Goal: Task Accomplishment & Management: Use online tool/utility

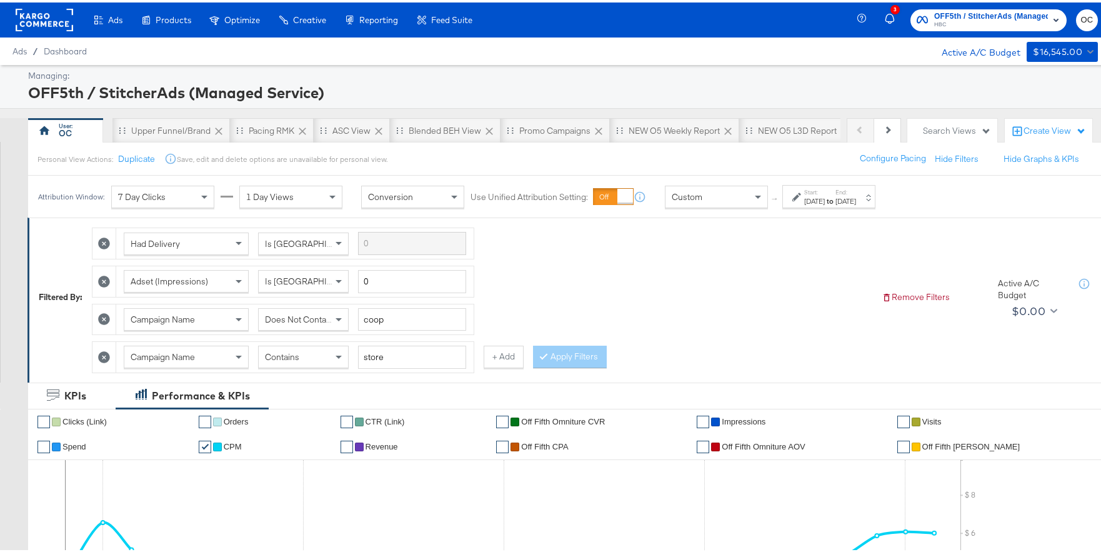
click at [54, 17] on rect at bounding box center [45, 17] width 58 height 23
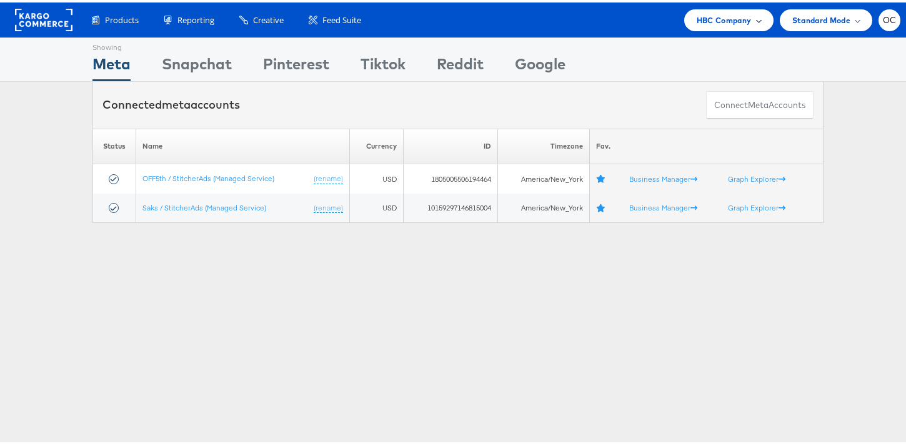
click at [698, 28] on div "HBC Company" at bounding box center [728, 18] width 89 height 22
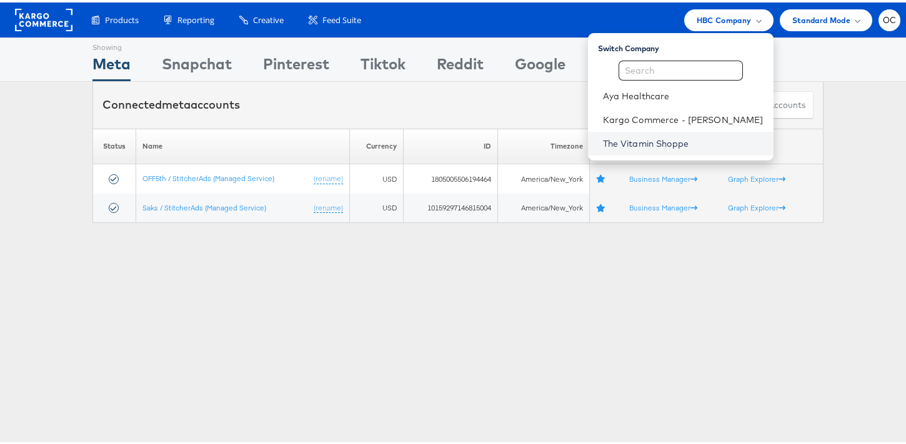
click at [667, 140] on link "The Vitamin Shoppe" at bounding box center [683, 141] width 161 height 13
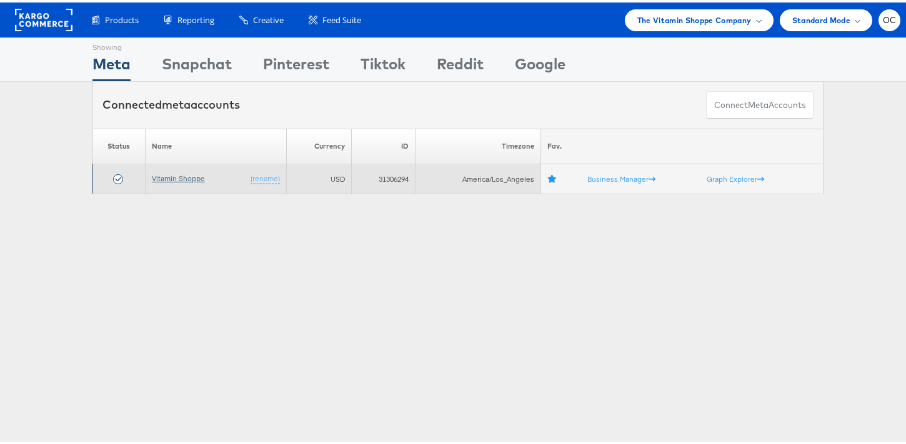
click at [189, 171] on link "Vitamin Shoppe" at bounding box center [178, 175] width 53 height 9
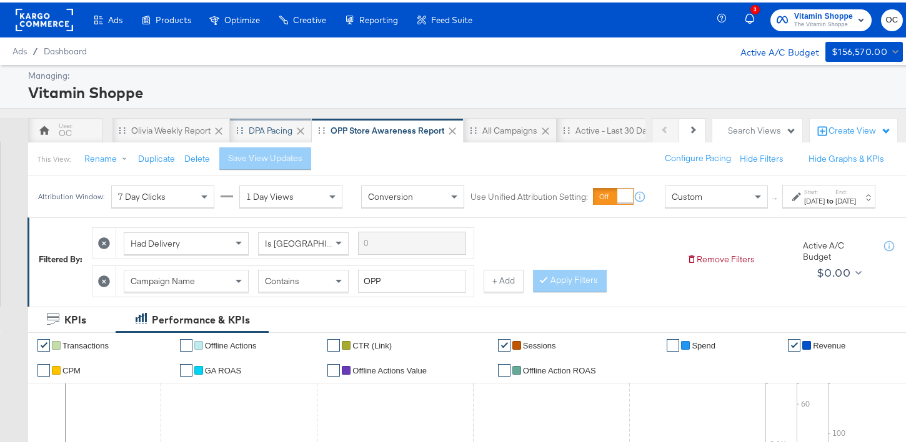
click at [261, 133] on div "DPA Pacing" at bounding box center [271, 129] width 44 height 12
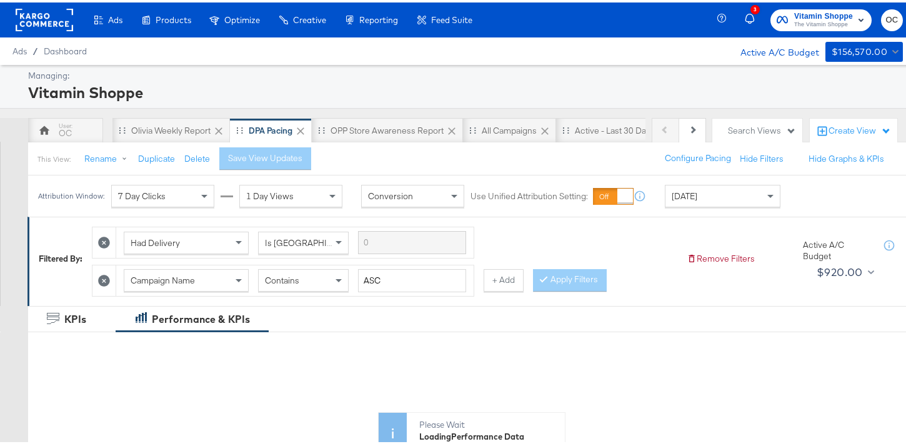
click at [683, 196] on span "Today" at bounding box center [685, 193] width 26 height 11
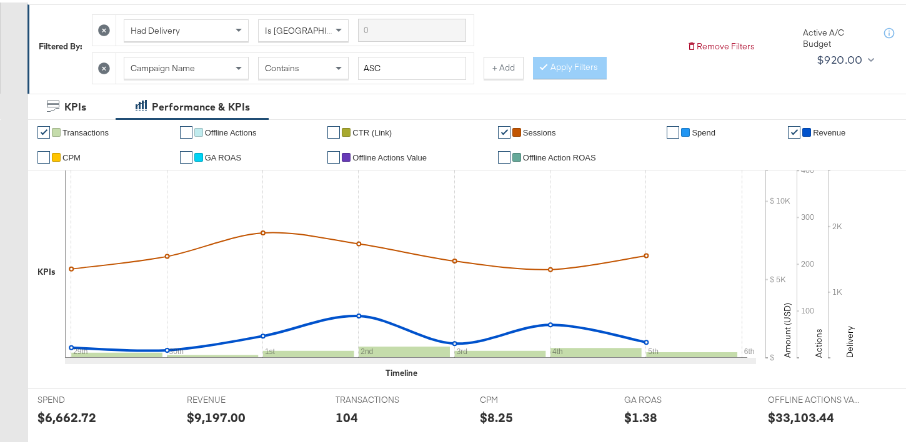
scroll to position [11, 0]
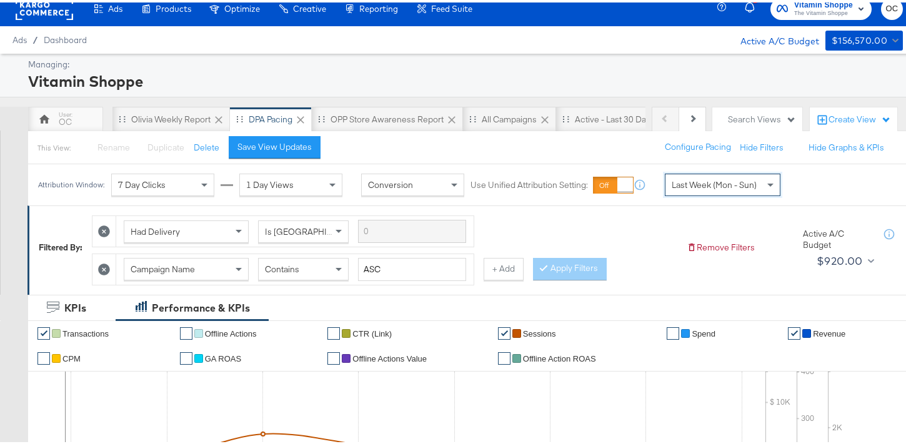
click at [726, 180] on span "Last Week (Mon - Sun)" at bounding box center [714, 182] width 85 height 11
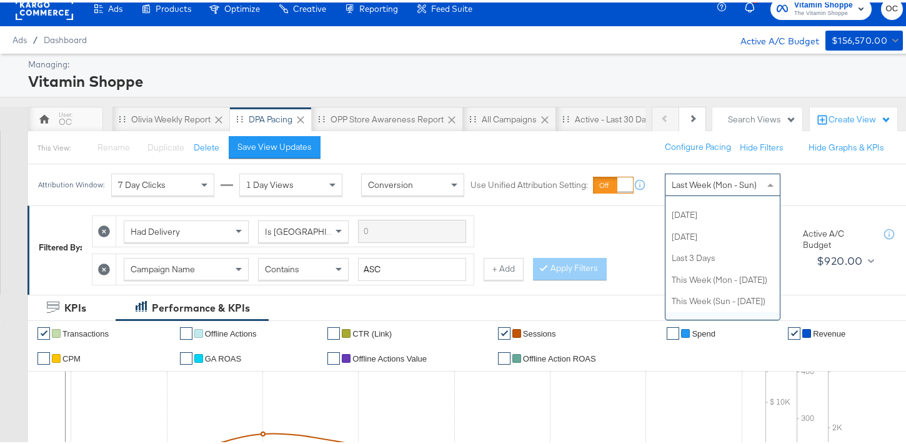
scroll to position [0, 0]
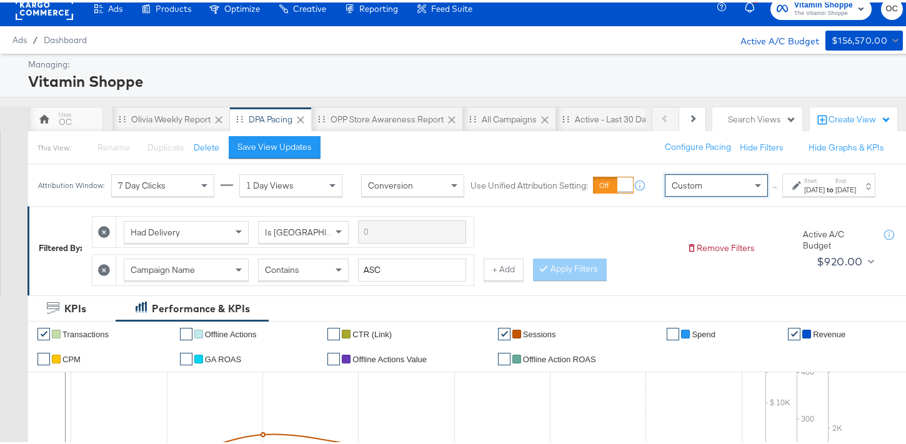
click at [805, 193] on div "Oct 6th 2025" at bounding box center [815, 188] width 21 height 10
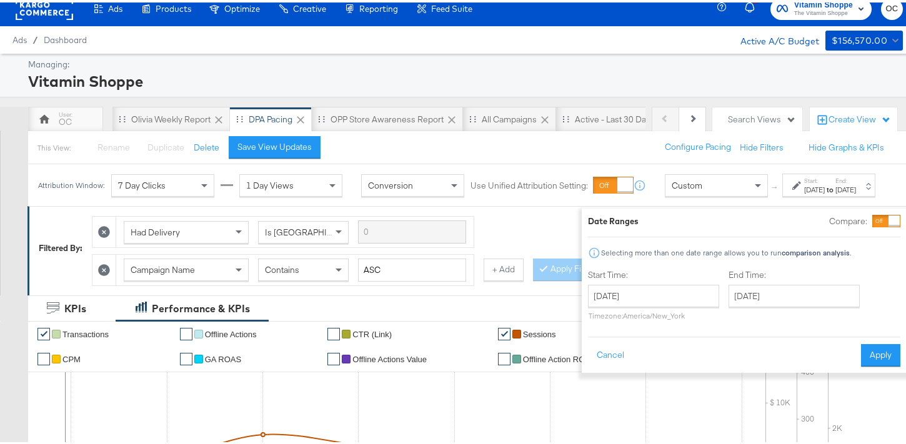
click at [889, 223] on div at bounding box center [894, 218] width 11 height 11
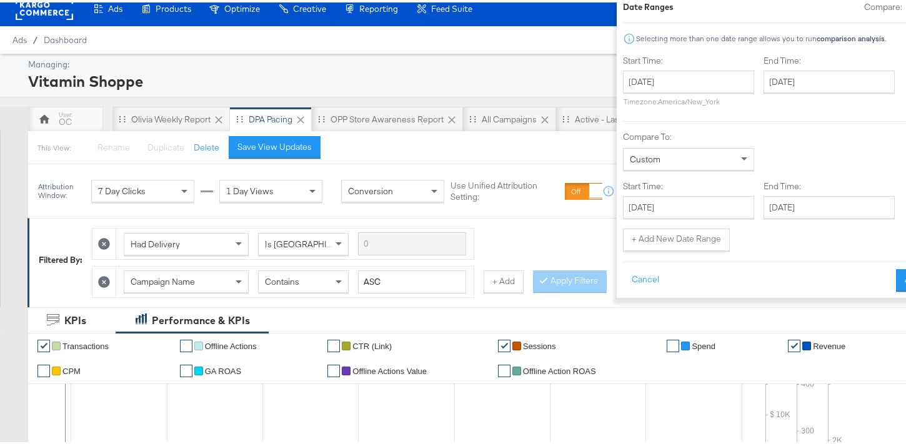
click at [639, 91] on div "October 6th 2025 ‹ October 2025 › Su Mo Tu We Th Fr Sa 28 29 30 1 2 3 4 5 6 7 8…" at bounding box center [688, 86] width 131 height 36
click at [641, 88] on input "October 6th 2025" at bounding box center [688, 79] width 131 height 23
click at [628, 104] on span "‹" at bounding box center [637, 105] width 19 height 19
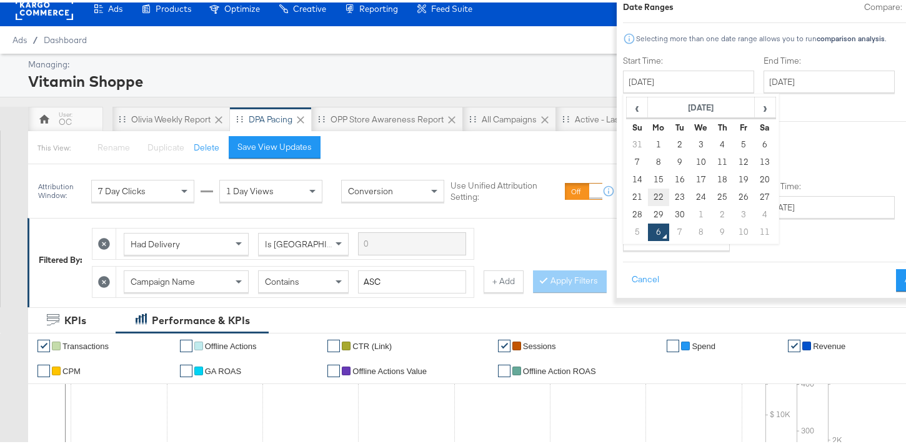
click at [648, 198] on td "22" at bounding box center [658, 195] width 21 height 18
type input "September 22nd 2025"
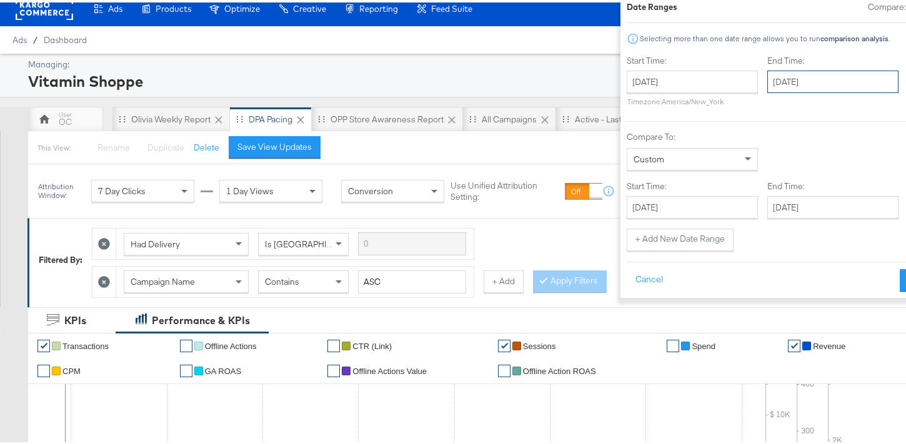
click at [768, 77] on input "October 6th 2025" at bounding box center [833, 79] width 131 height 23
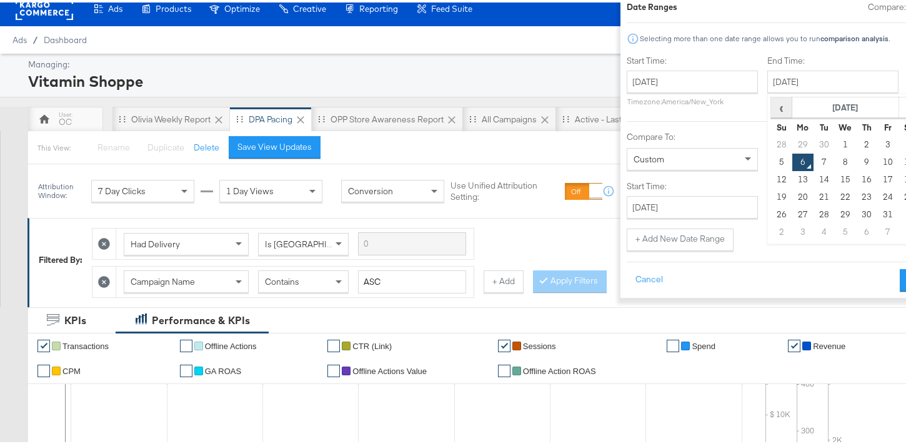
click at [772, 108] on span "‹" at bounding box center [781, 105] width 19 height 19
click at [771, 214] on td "28" at bounding box center [781, 213] width 21 height 18
type input "September 28th 2025"
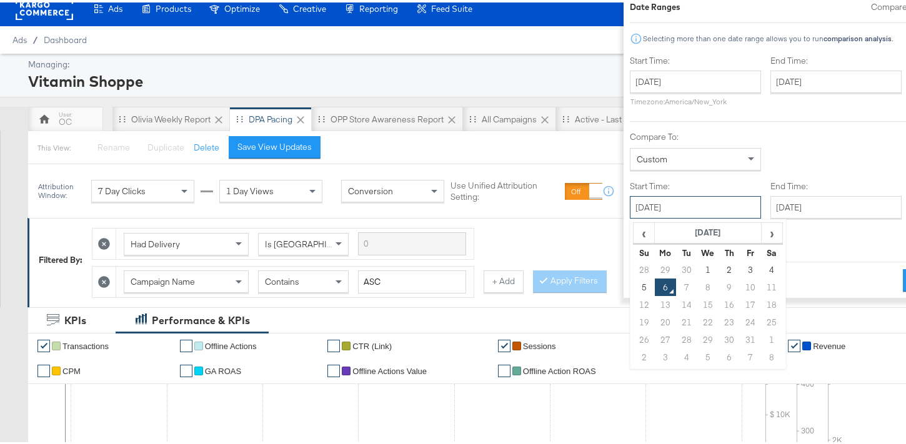
click at [651, 212] on input "October 6th 2025" at bounding box center [695, 205] width 131 height 23
click at [655, 267] on td "29" at bounding box center [665, 268] width 21 height 18
type input "September 29th 2025"
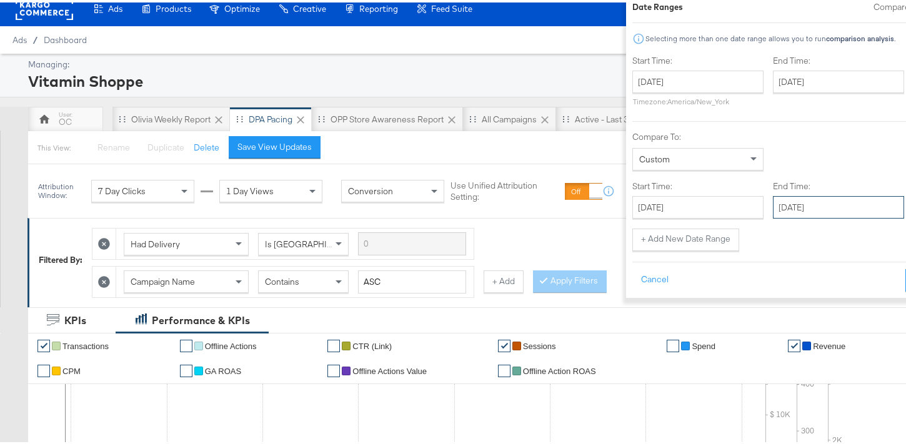
click at [773, 214] on input "October 6th 2025" at bounding box center [838, 205] width 131 height 23
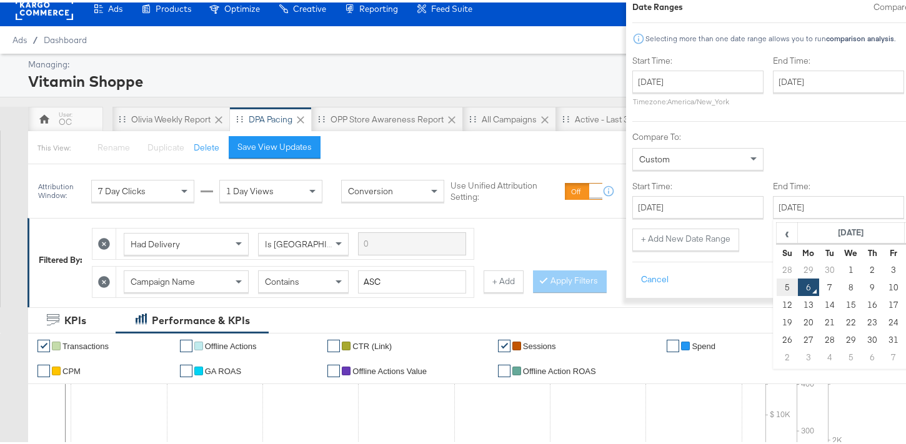
click at [777, 289] on td "5" at bounding box center [787, 285] width 21 height 18
type input "October 5th 2025"
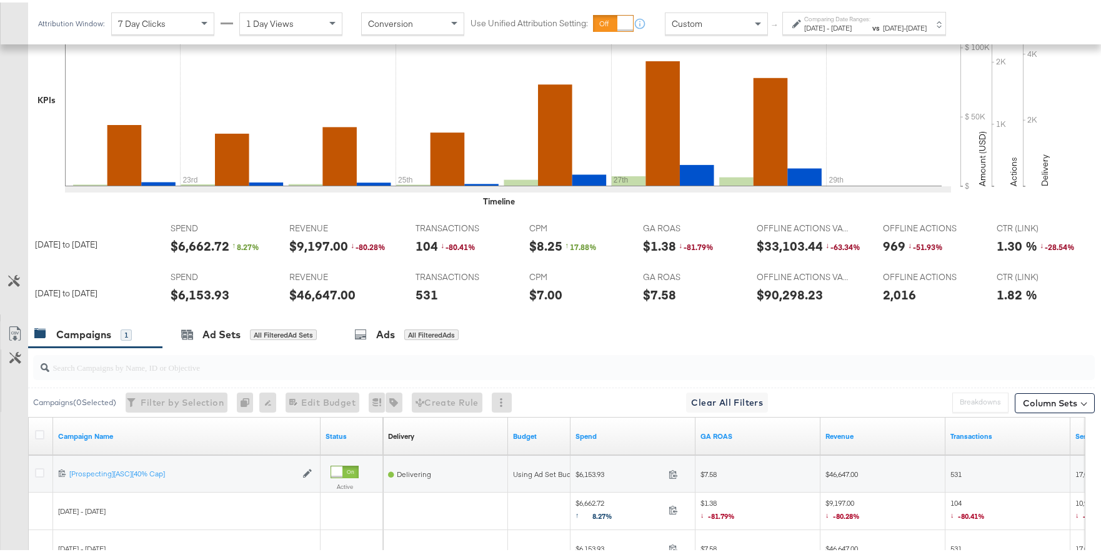
scroll to position [368, 0]
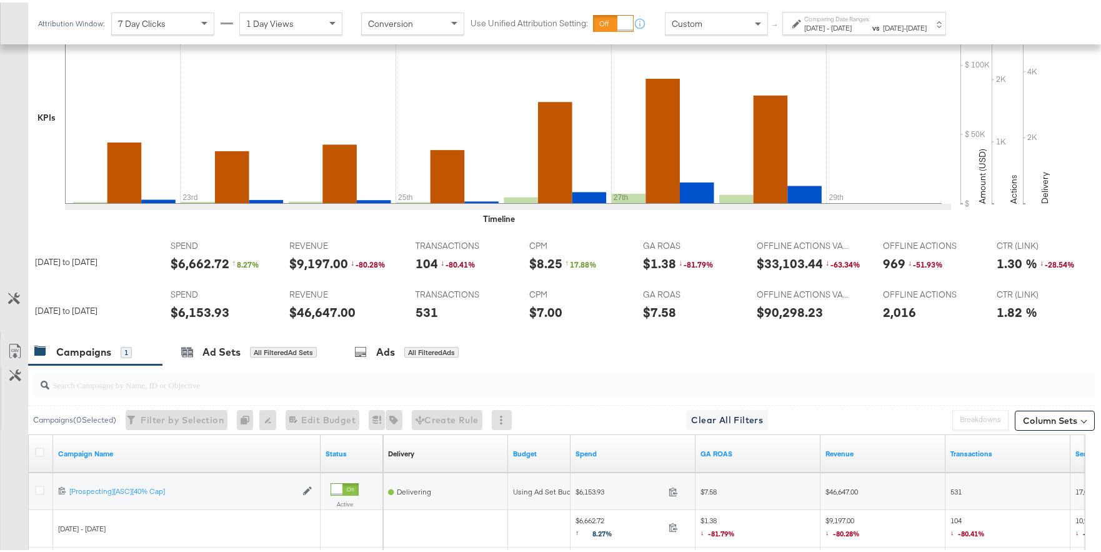
click at [825, 26] on span "Sep 22nd 2025" at bounding box center [815, 25] width 21 height 9
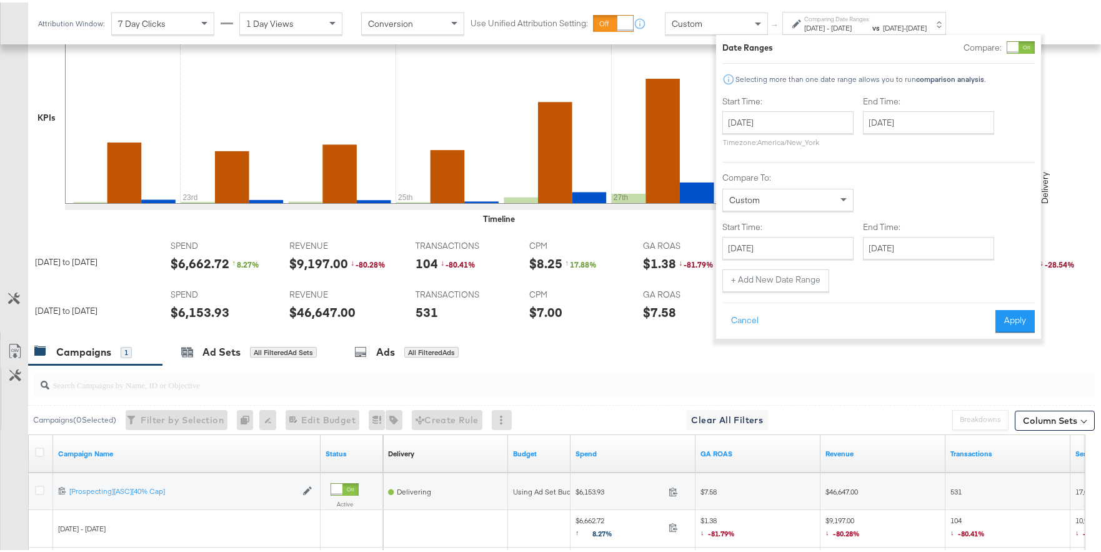
click at [915, 42] on div at bounding box center [1013, 44] width 11 height 11
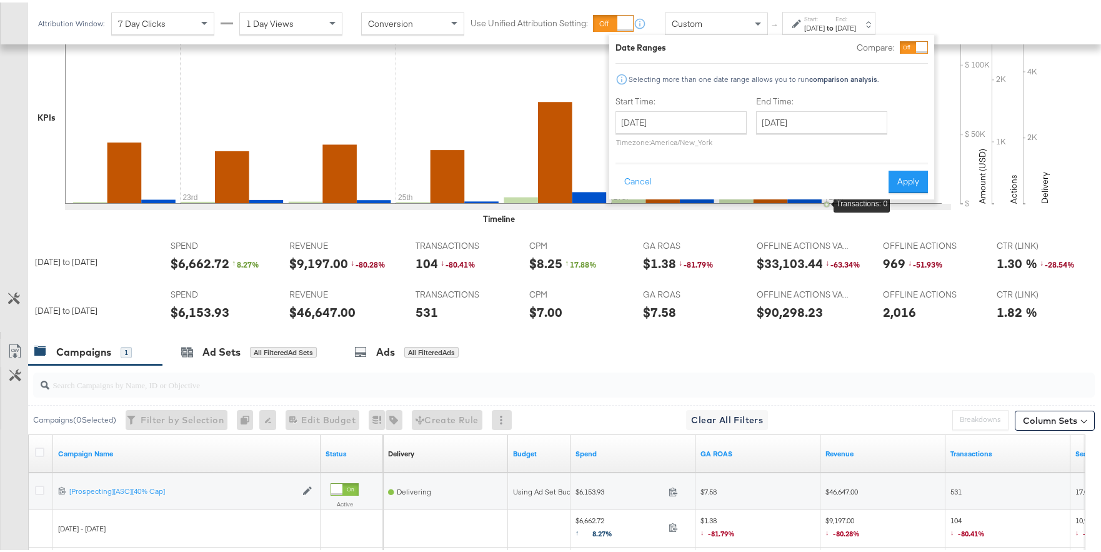
click at [913, 47] on div at bounding box center [914, 45] width 28 height 13
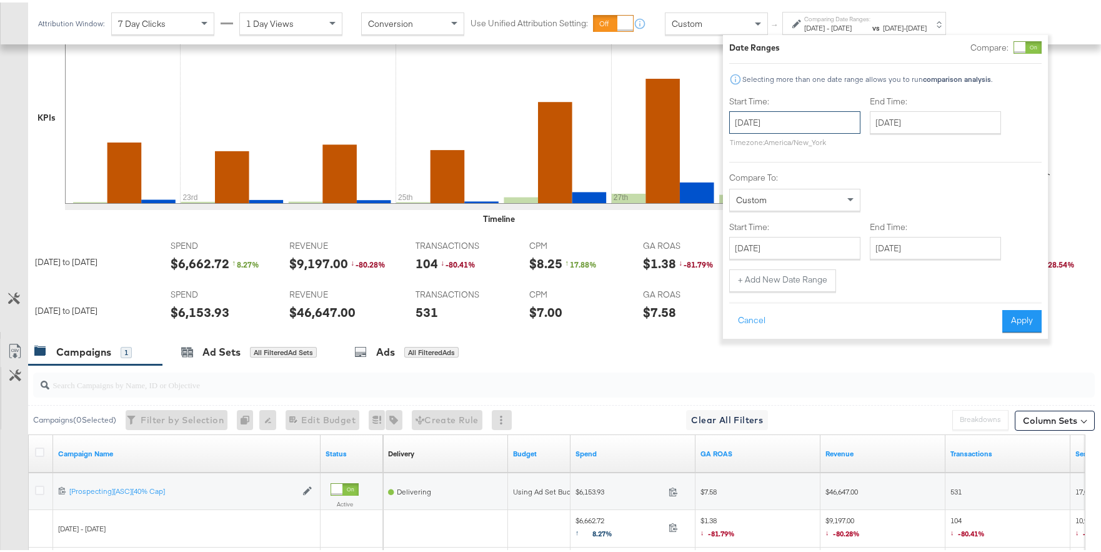
click at [791, 120] on input "September 22nd 2025" at bounding box center [794, 120] width 131 height 23
click at [830, 239] on td "25" at bounding box center [828, 236] width 21 height 18
click at [837, 119] on input "September 25th 2025" at bounding box center [793, 120] width 131 height 23
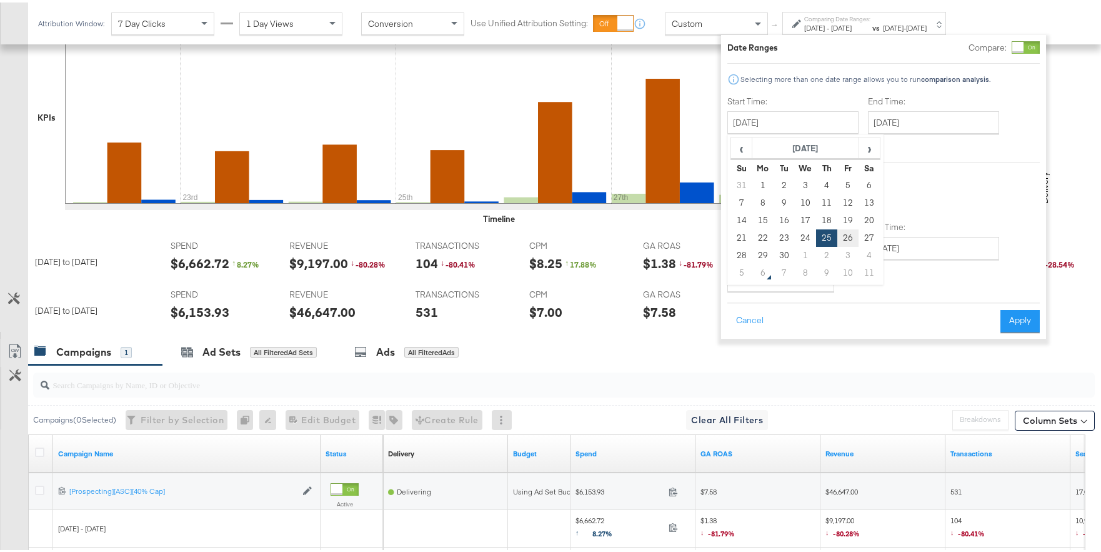
click at [848, 232] on td "26" at bounding box center [848, 236] width 21 height 18
type input "September 26th 2025"
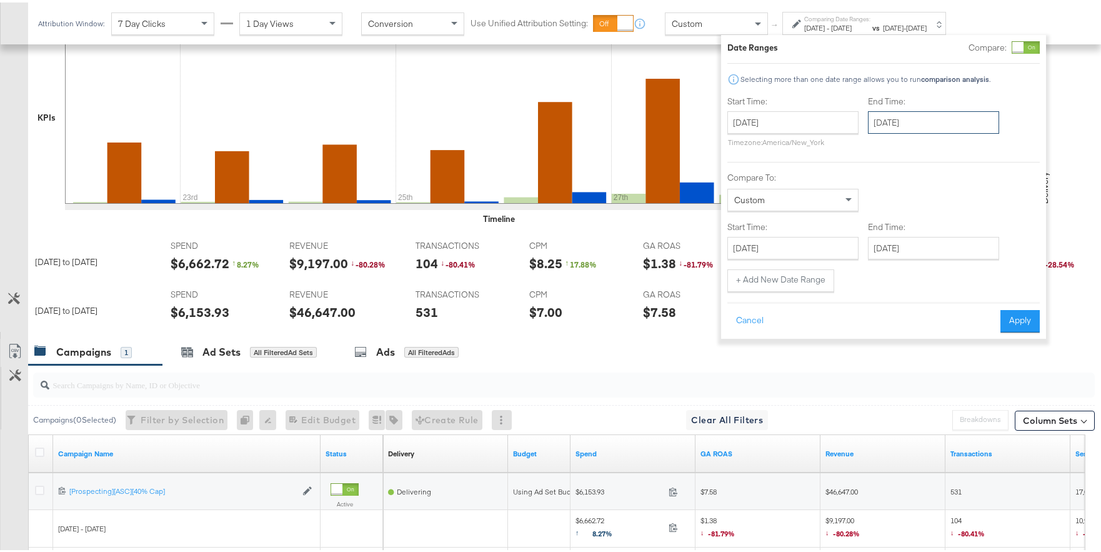
click at [915, 126] on input "September 28th 2025" at bounding box center [933, 120] width 131 height 23
click at [915, 224] on td "19" at bounding box center [988, 218] width 21 height 18
click at [915, 233] on td "26" at bounding box center [988, 236] width 21 height 18
type input "September 26th 2025"
click at [818, 249] on input "September 22nd 2025" at bounding box center [793, 245] width 131 height 23
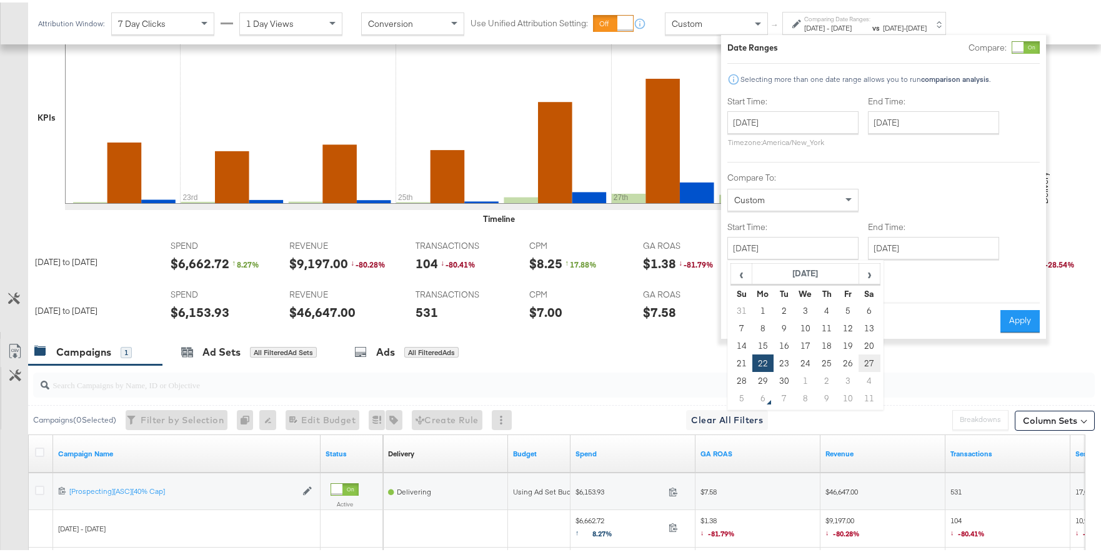
click at [861, 359] on td "27" at bounding box center [869, 361] width 21 height 18
type input "September 27th 2025"
click at [915, 252] on input "September 28th 2025" at bounding box center [931, 245] width 131 height 23
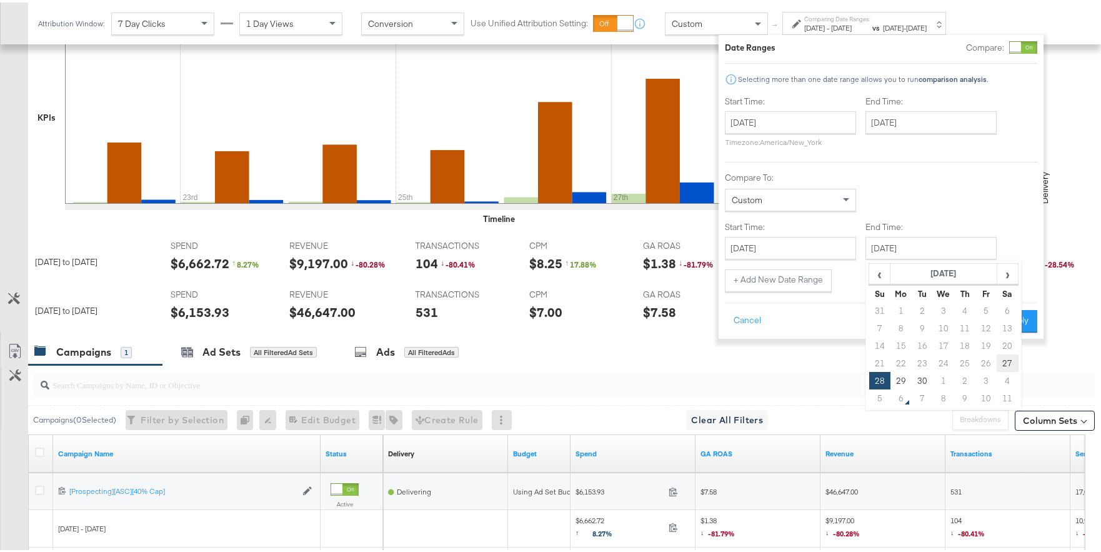
click at [915, 356] on td "27" at bounding box center [1007, 361] width 21 height 18
type input "September 27th 2025"
click at [796, 281] on button "+ Add New Date Range" at bounding box center [778, 278] width 107 height 23
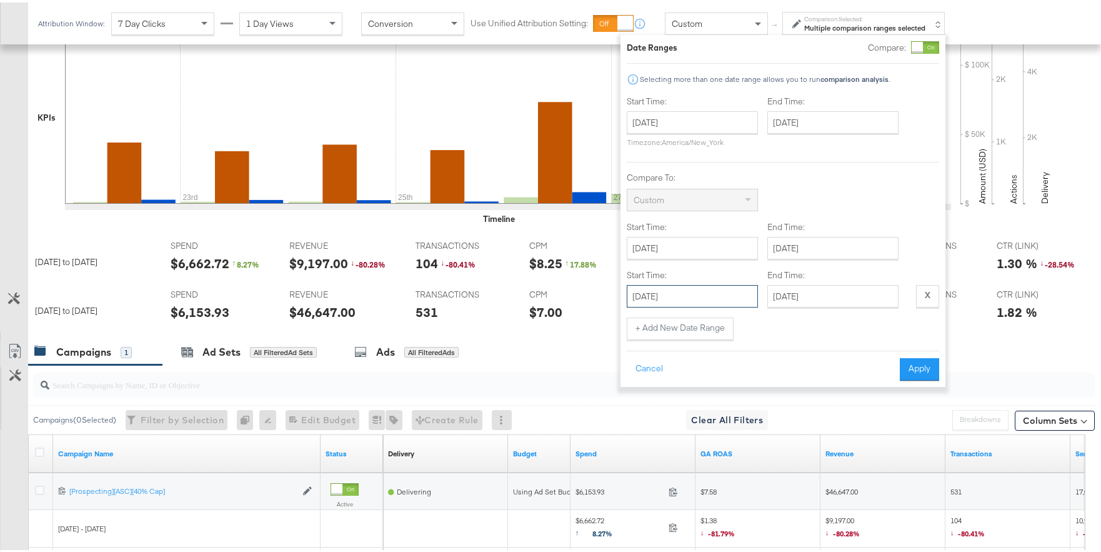
click at [729, 294] on input "September 26th 2025" at bounding box center [692, 294] width 131 height 23
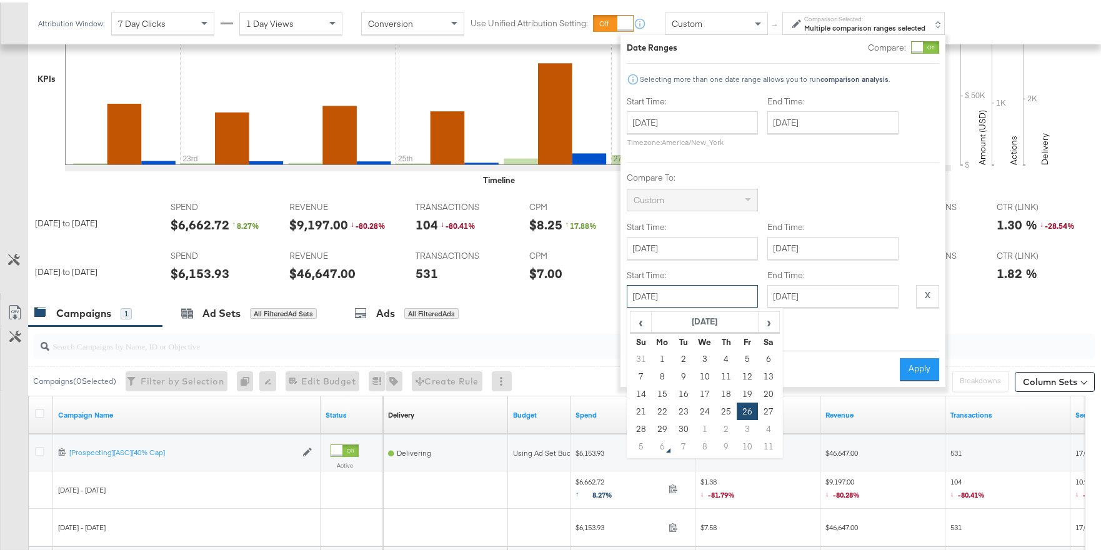
scroll to position [424, 0]
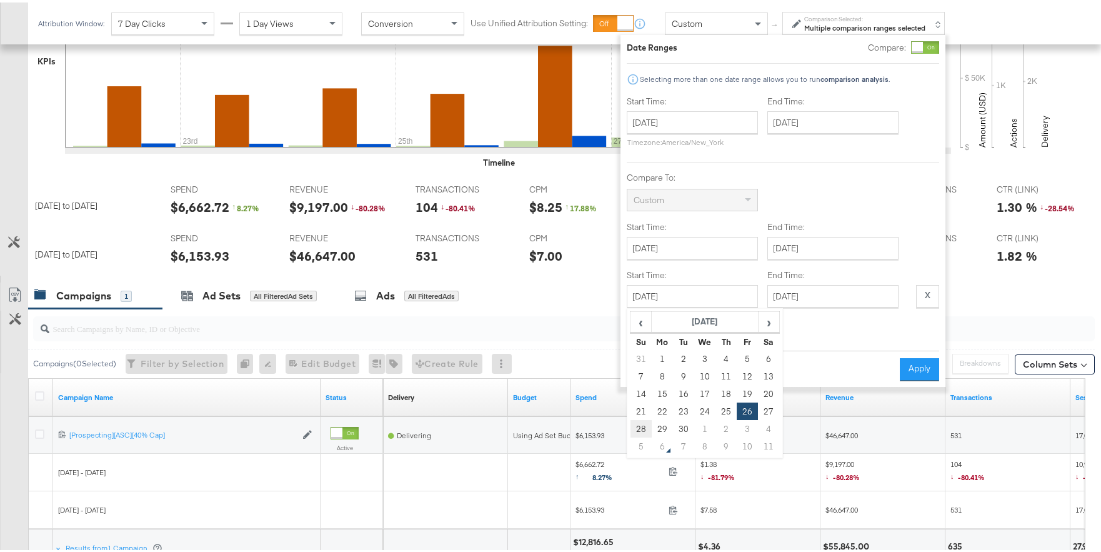
click at [643, 424] on td "28" at bounding box center [641, 427] width 21 height 18
type input "September 28th 2025"
click at [672, 351] on div "Cancel Apply" at bounding box center [783, 363] width 313 height 31
click at [699, 344] on div "Date Ranges Compare: Selecting more than one date range allows you to run compa…" at bounding box center [783, 208] width 313 height 339
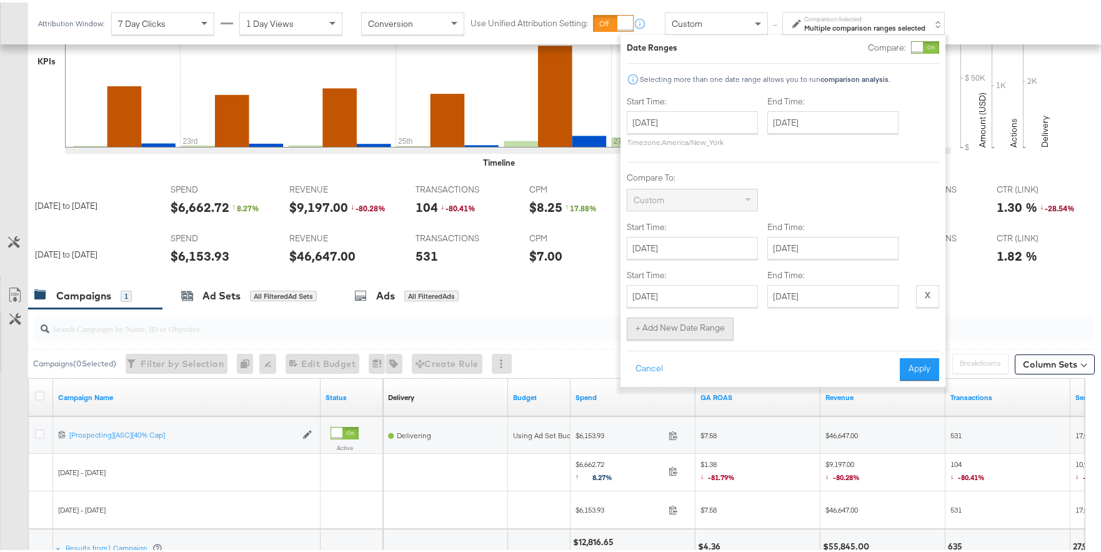
click at [700, 331] on button "+ Add New Date Range" at bounding box center [680, 326] width 107 height 23
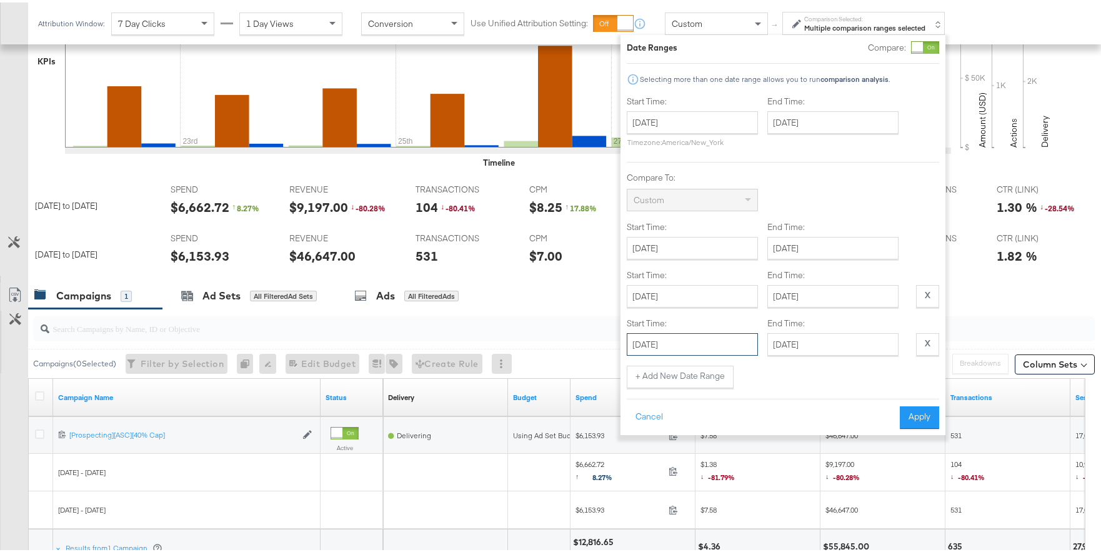
click at [709, 337] on input "September 26th 2025" at bounding box center [692, 342] width 131 height 23
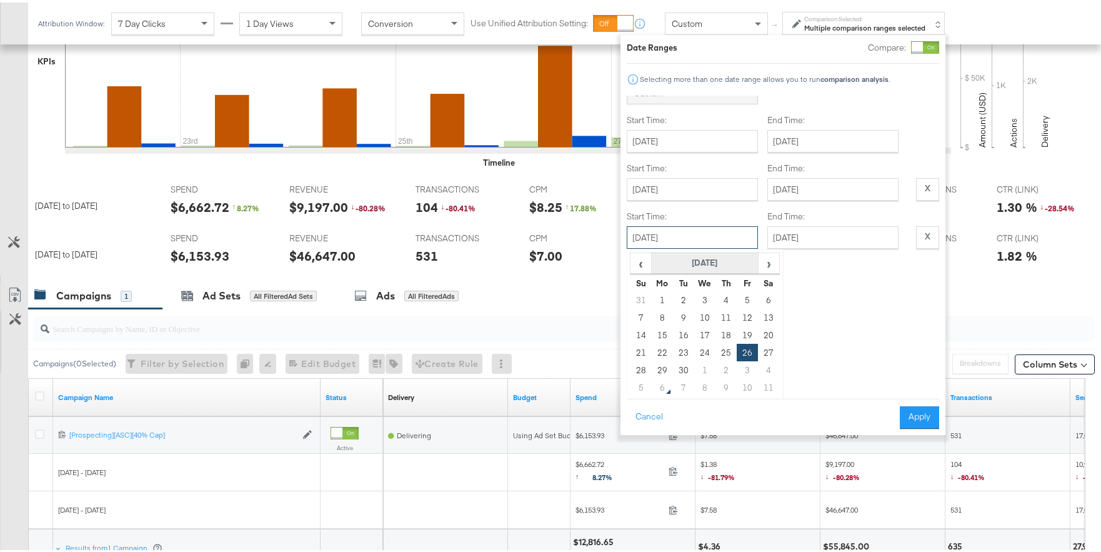
scroll to position [108, 0]
click at [661, 373] on td "29" at bounding box center [662, 367] width 21 height 18
type input "September 29th 2025"
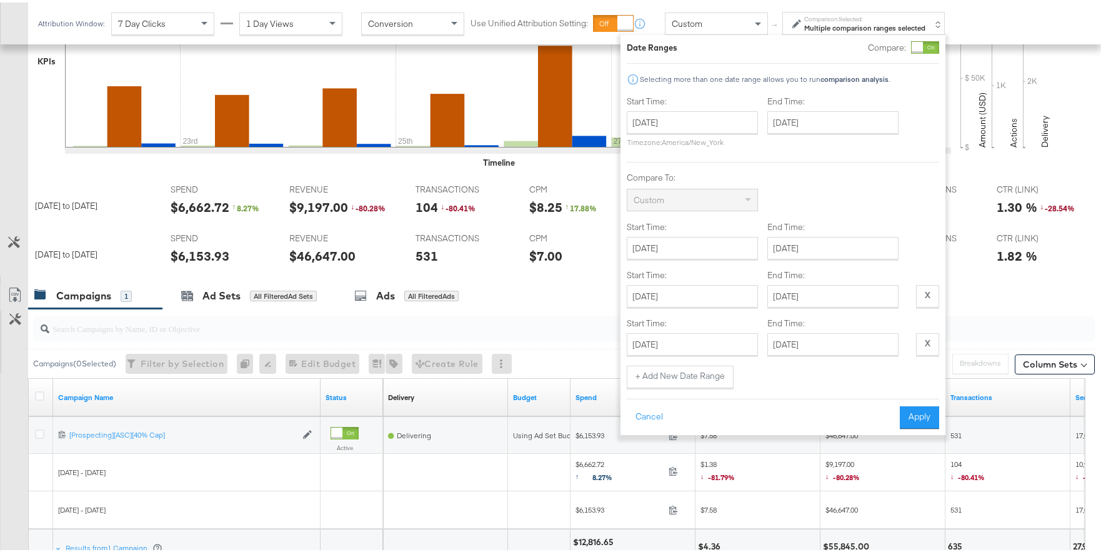
scroll to position [0, 0]
click at [699, 373] on button "+ Add New Date Range" at bounding box center [680, 374] width 107 height 23
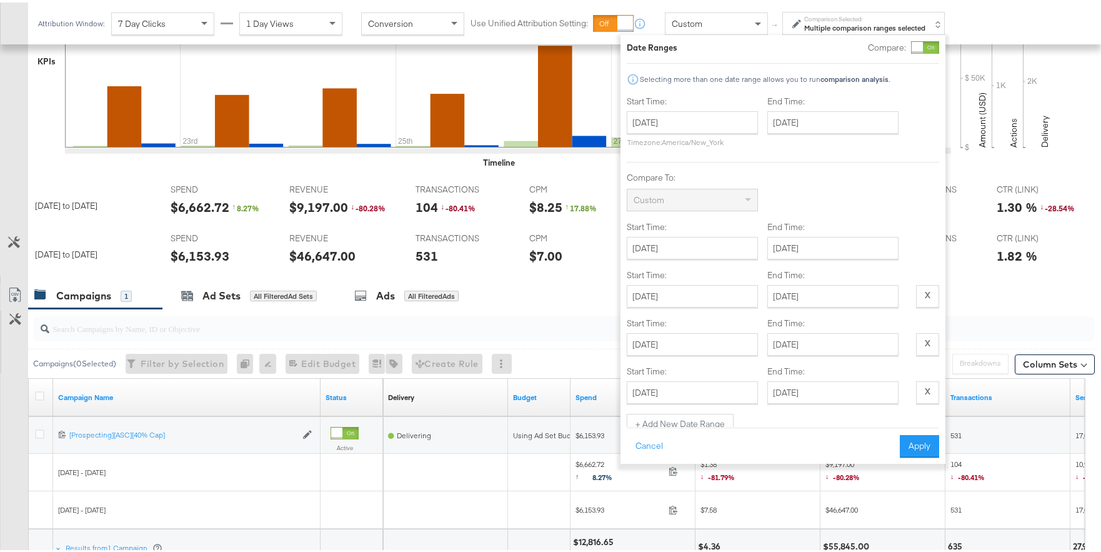
scroll to position [29, 0]
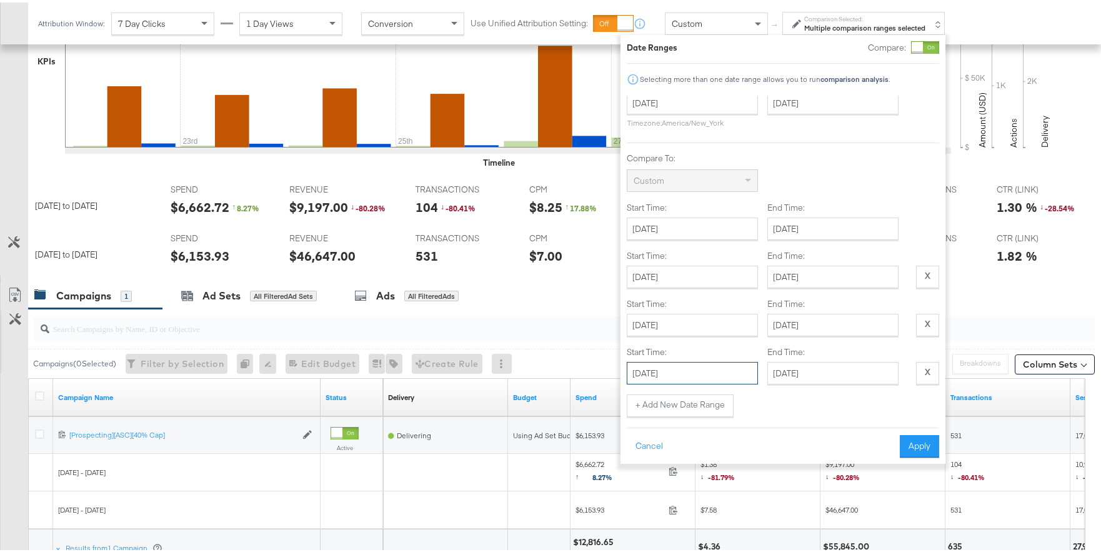
click at [721, 359] on input "September 26th 2025" at bounding box center [692, 370] width 131 height 23
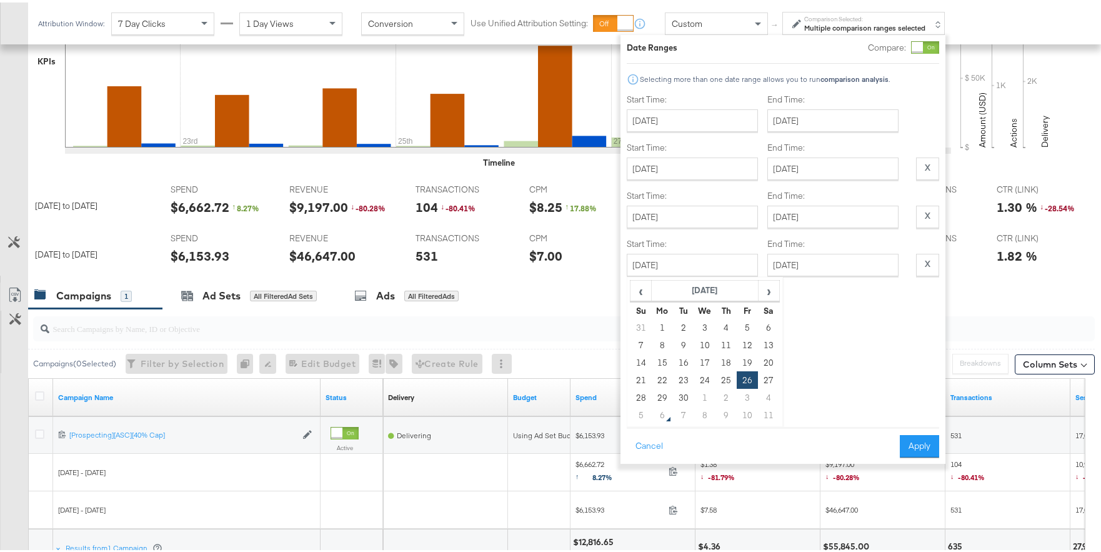
click at [686, 386] on td "30" at bounding box center [683, 395] width 21 height 18
type input "September 30th 2025"
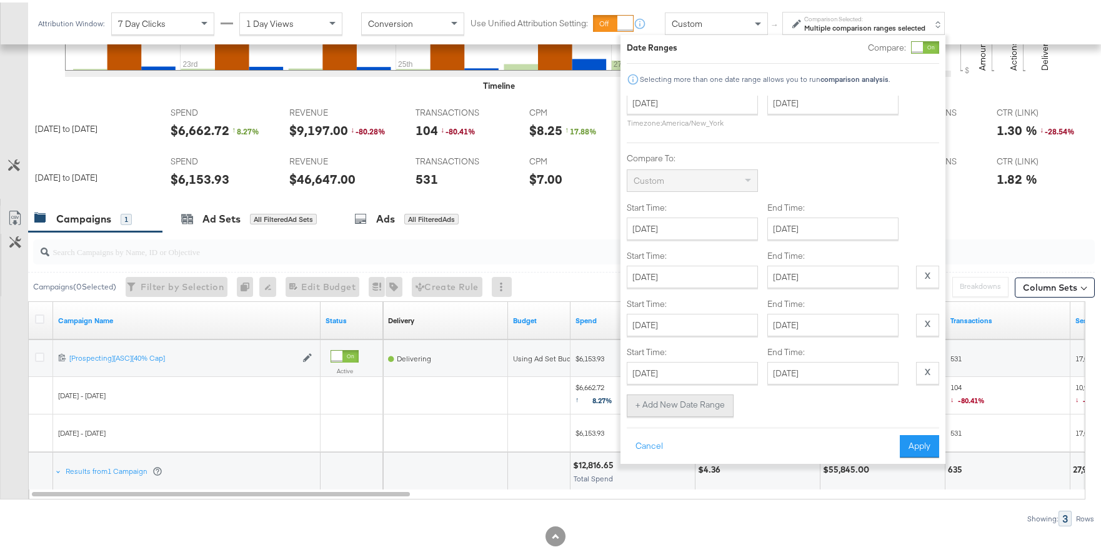
scroll to position [521, 0]
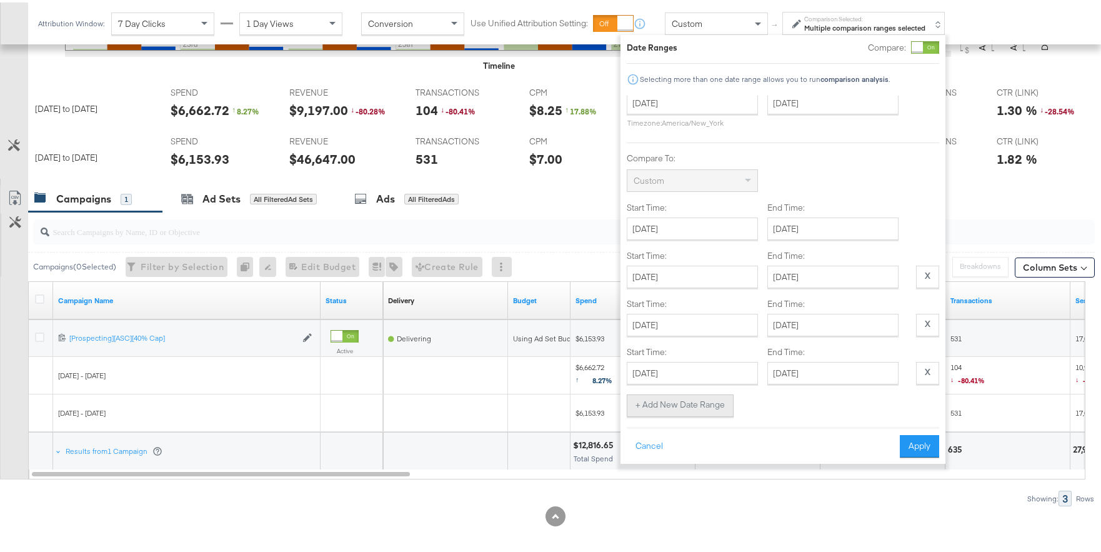
click at [706, 398] on button "+ Add New Date Range" at bounding box center [680, 403] width 107 height 23
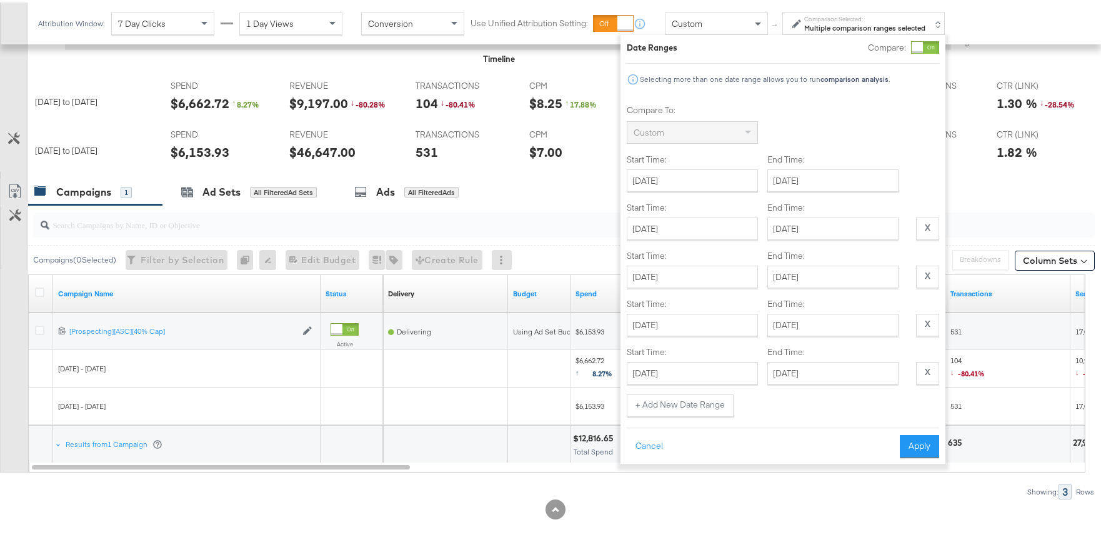
scroll to position [537, 0]
click at [721, 369] on input "September 26th 2025" at bounding box center [692, 370] width 131 height 23
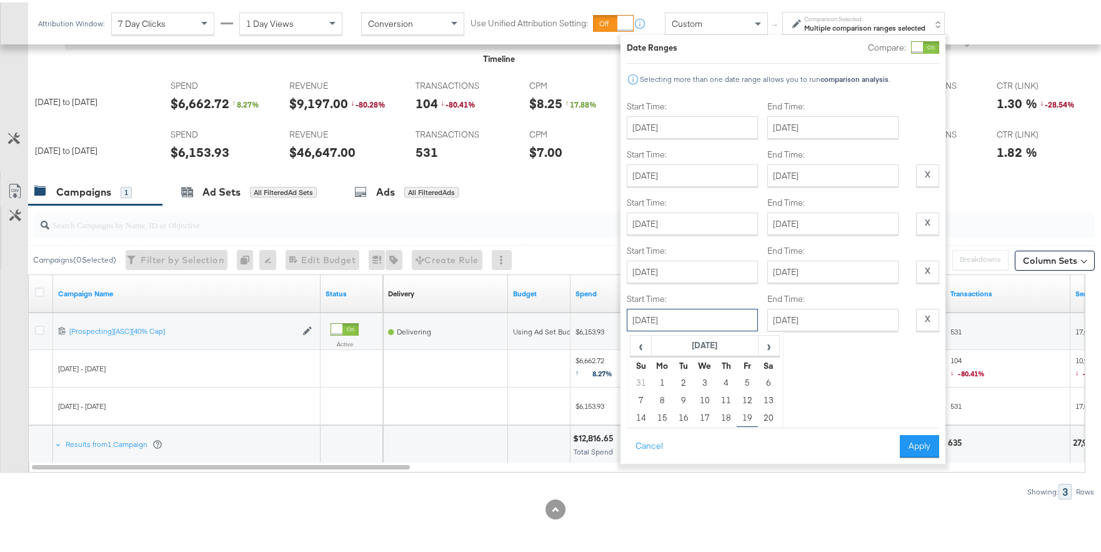
scroll to position [185, 0]
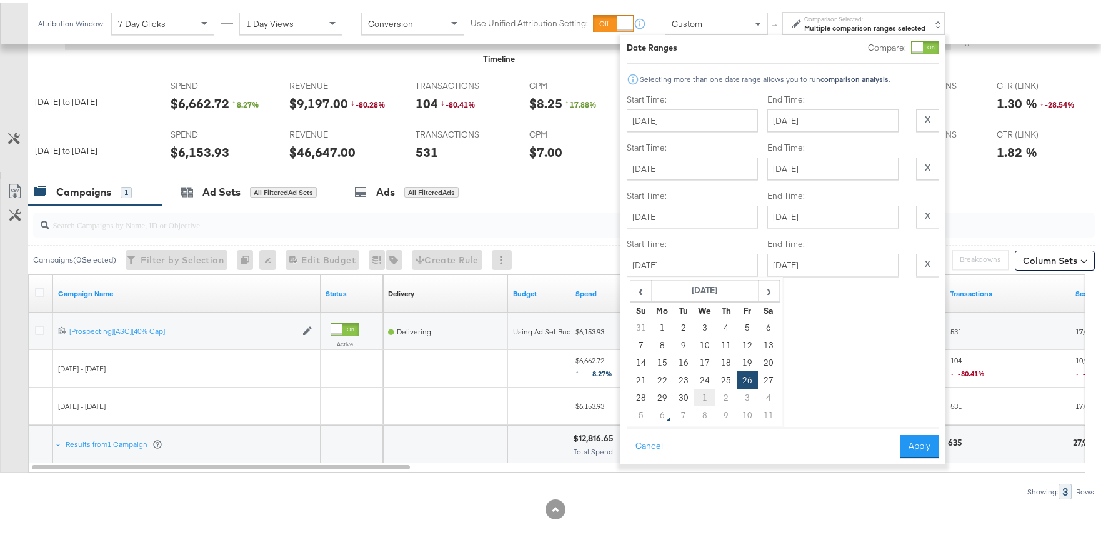
click at [707, 388] on td "1" at bounding box center [704, 395] width 21 height 18
type input "October 1st 2025"
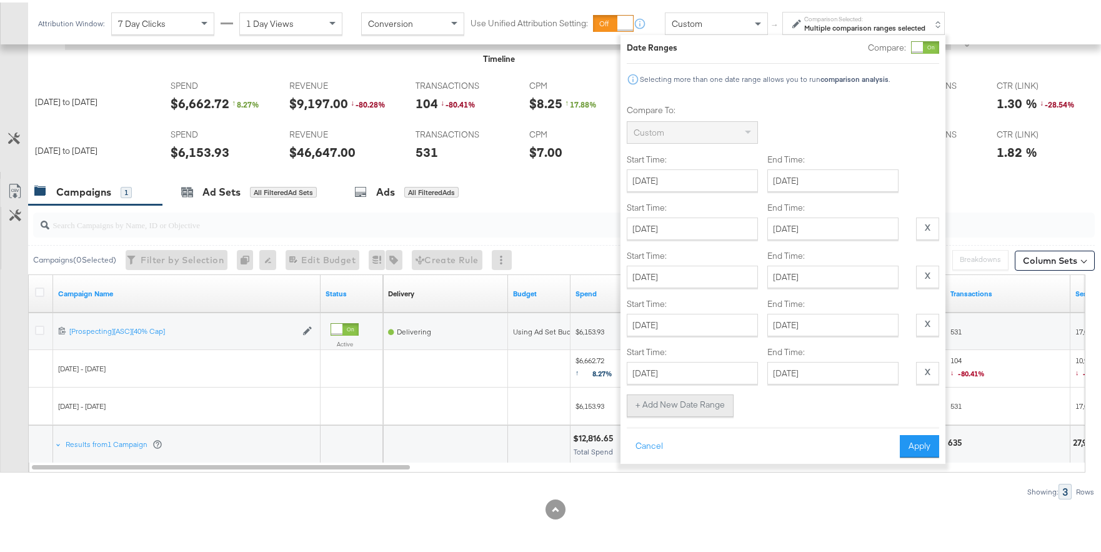
click at [698, 392] on button "+ Add New Date Range" at bounding box center [680, 403] width 107 height 23
click at [712, 369] on input "September 26th 2025" at bounding box center [692, 370] width 131 height 23
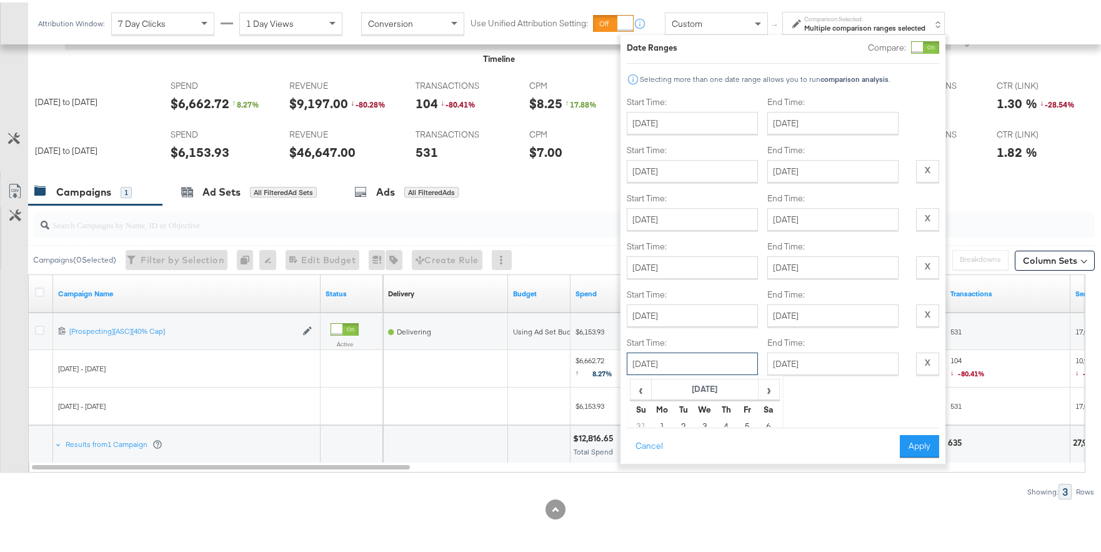
scroll to position [233, 0]
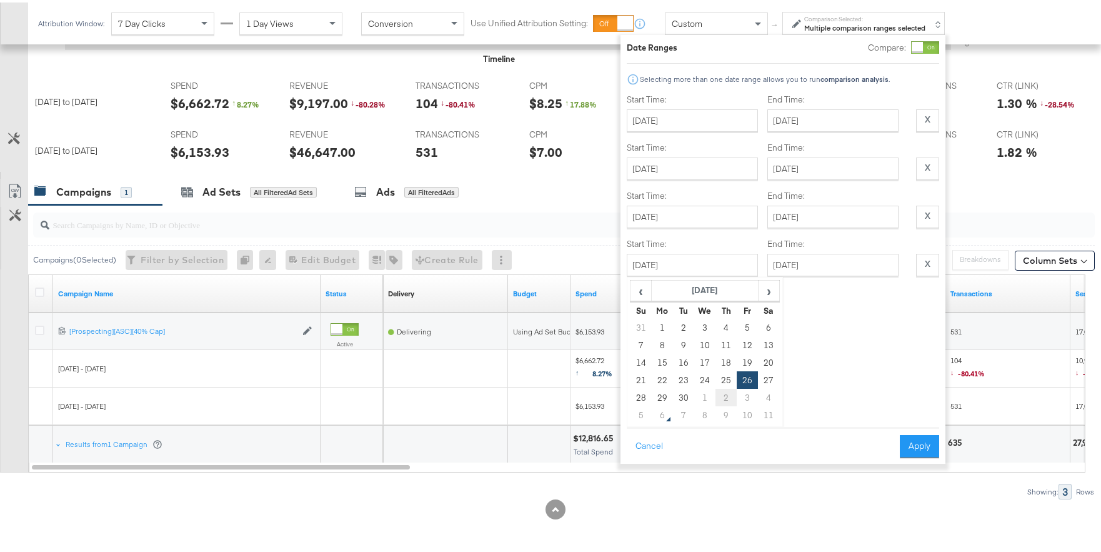
click at [718, 390] on td "2" at bounding box center [726, 395] width 21 height 18
type input "October 2nd 2025"
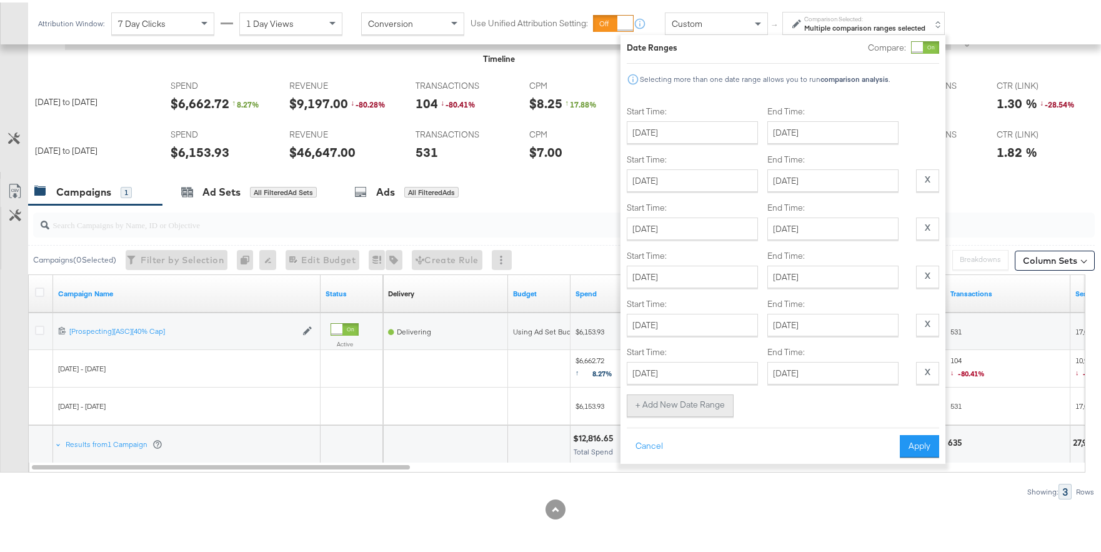
click at [704, 392] on button "+ Add New Date Range" at bounding box center [680, 403] width 107 height 23
click at [720, 363] on input "September 26th 2025" at bounding box center [692, 370] width 131 height 23
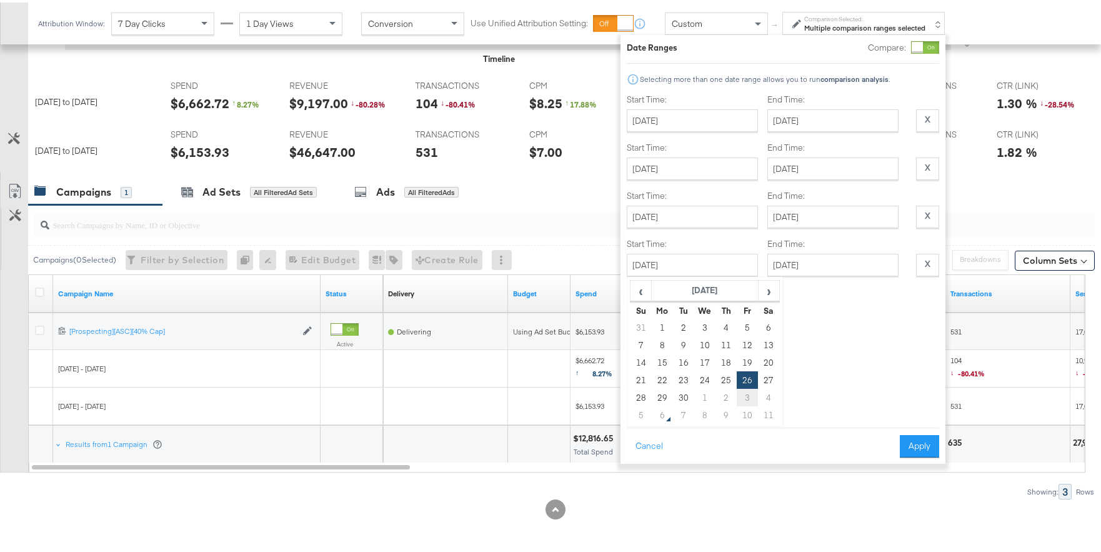
click at [747, 386] on td "3" at bounding box center [747, 395] width 21 height 18
type input "October 3rd 2025"
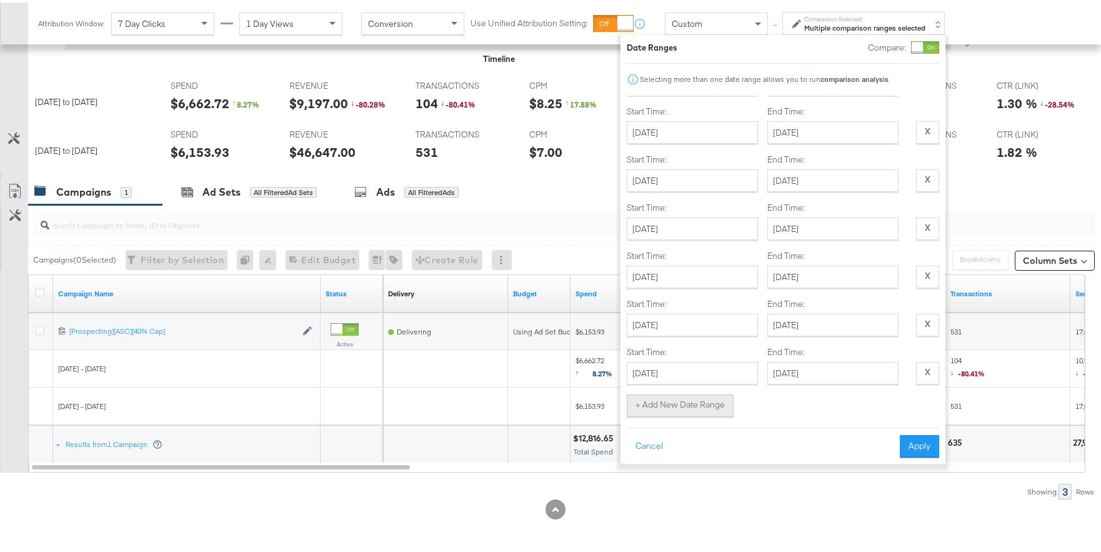
click at [708, 399] on button "+ Add New Date Range" at bounding box center [680, 403] width 107 height 23
click at [723, 362] on input "September 26th 2025" at bounding box center [692, 370] width 131 height 23
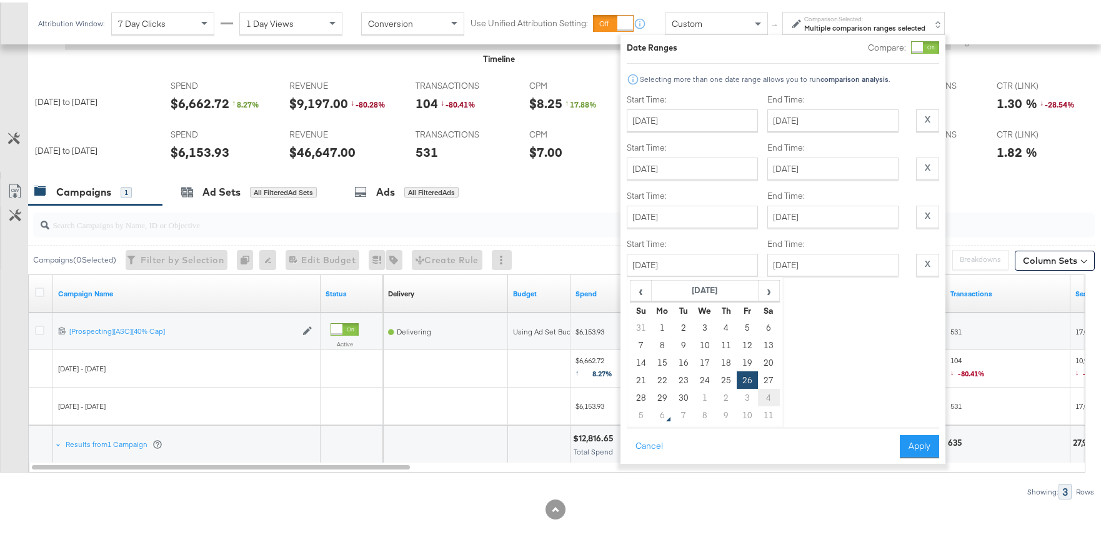
click at [765, 391] on td "4" at bounding box center [768, 395] width 21 height 18
type input "October 4th 2025"
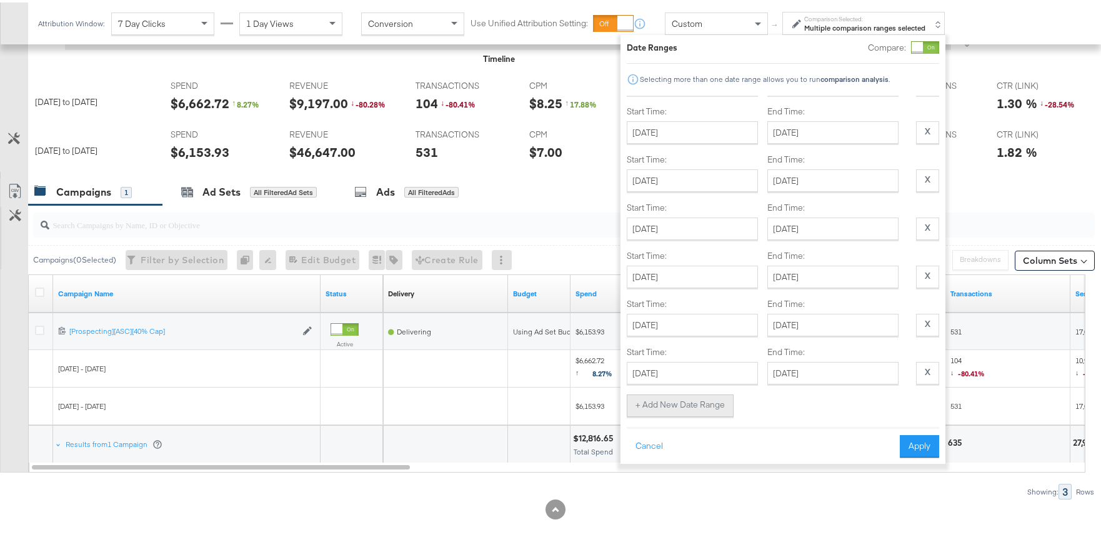
click at [691, 396] on button "+ Add New Date Range" at bounding box center [680, 403] width 107 height 23
click at [706, 368] on input "September 26th 2025" at bounding box center [692, 370] width 131 height 23
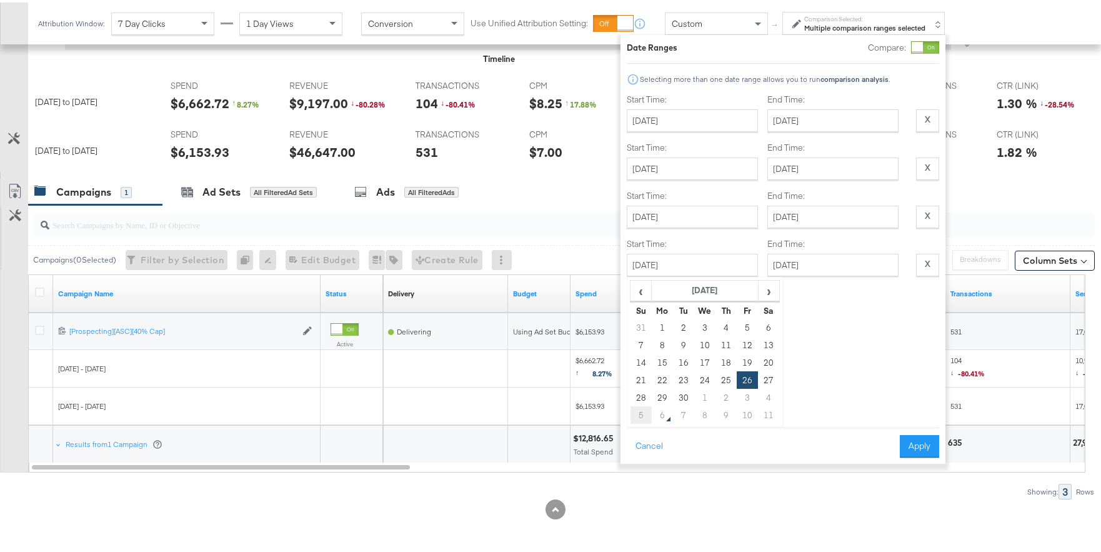
click at [635, 404] on td "5" at bounding box center [641, 413] width 21 height 18
type input "October 5th 2025"
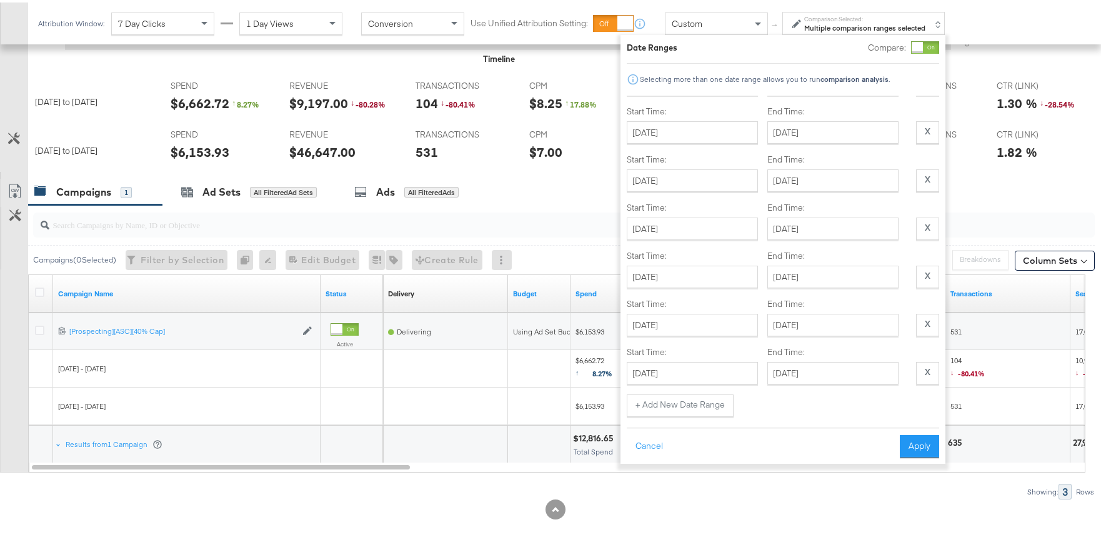
scroll to position [269, 0]
click at [911, 444] on button "Apply" at bounding box center [919, 444] width 39 height 23
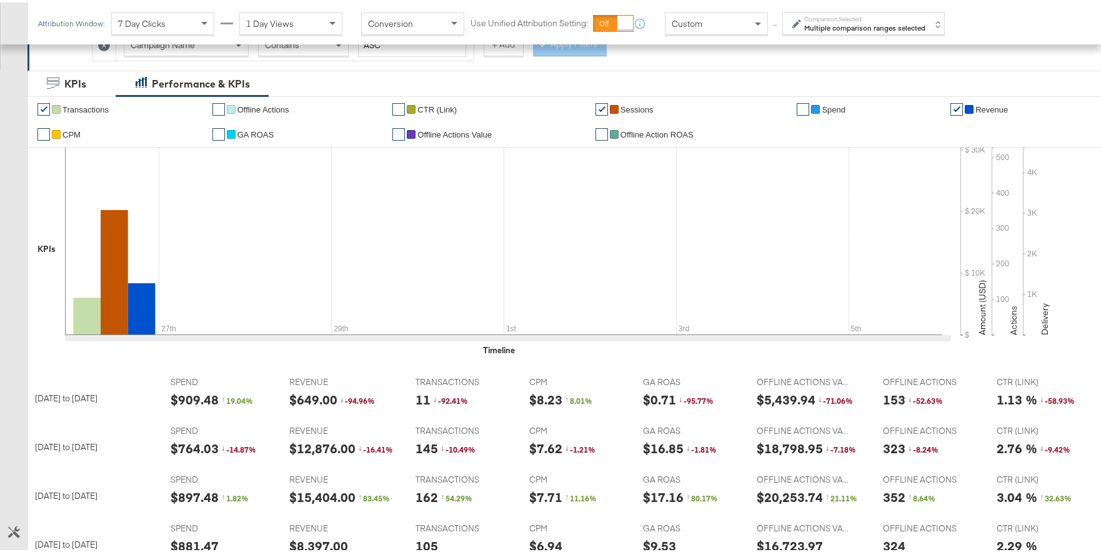
scroll to position [174, 0]
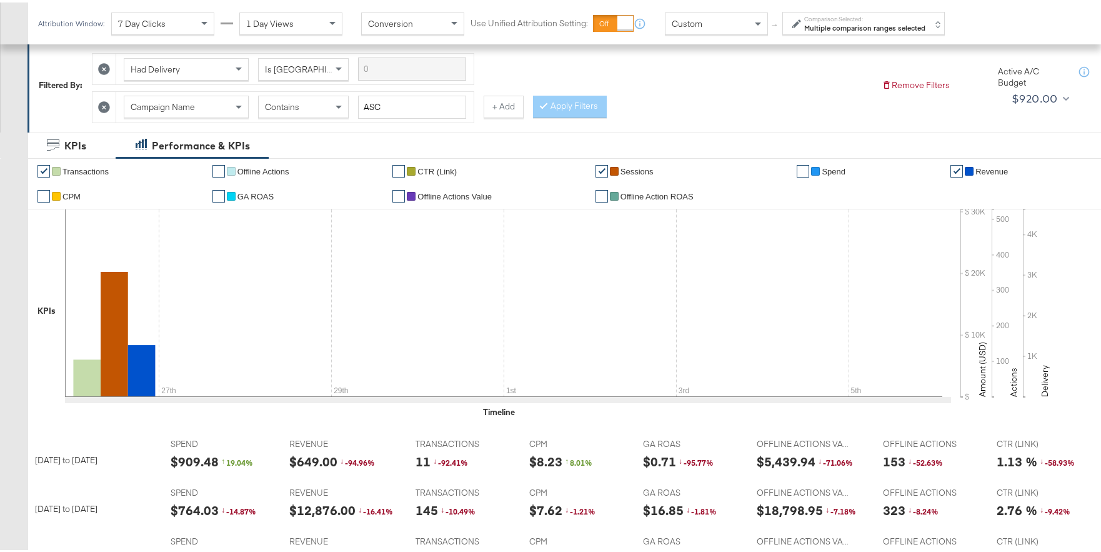
click at [841, 26] on strong "Multiple comparison ranges selected" at bounding box center [865, 25] width 121 height 9
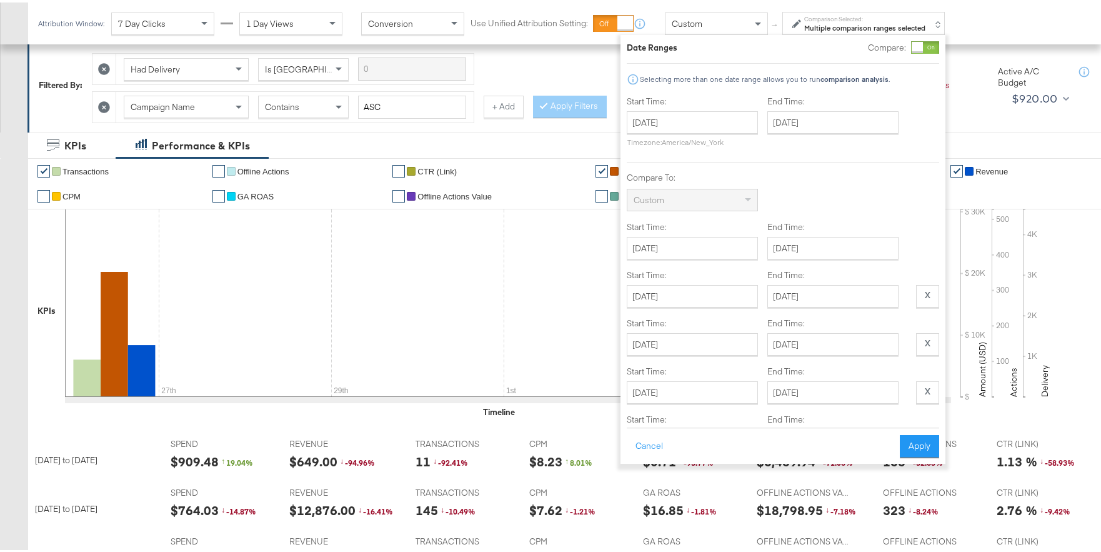
click at [915, 48] on div at bounding box center [925, 45] width 28 height 13
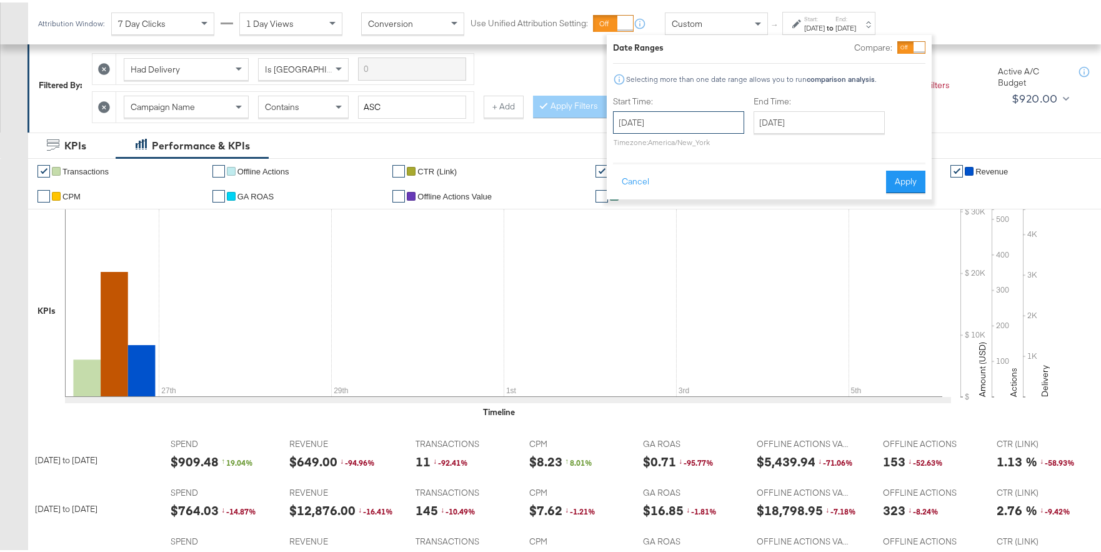
click at [735, 113] on input "September 26th 2025" at bounding box center [678, 120] width 131 height 23
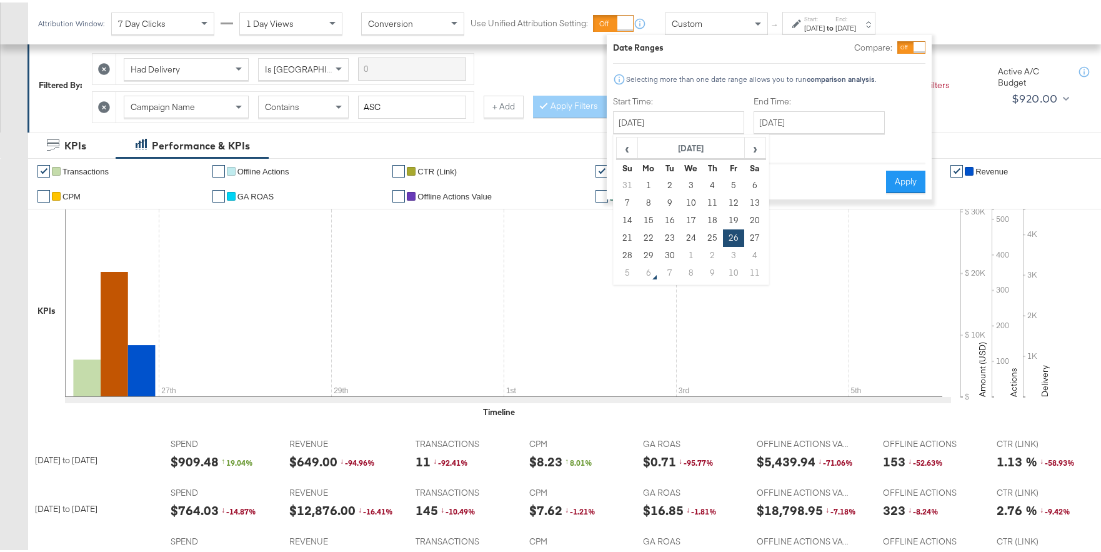
click at [914, 41] on div at bounding box center [919, 44] width 11 height 11
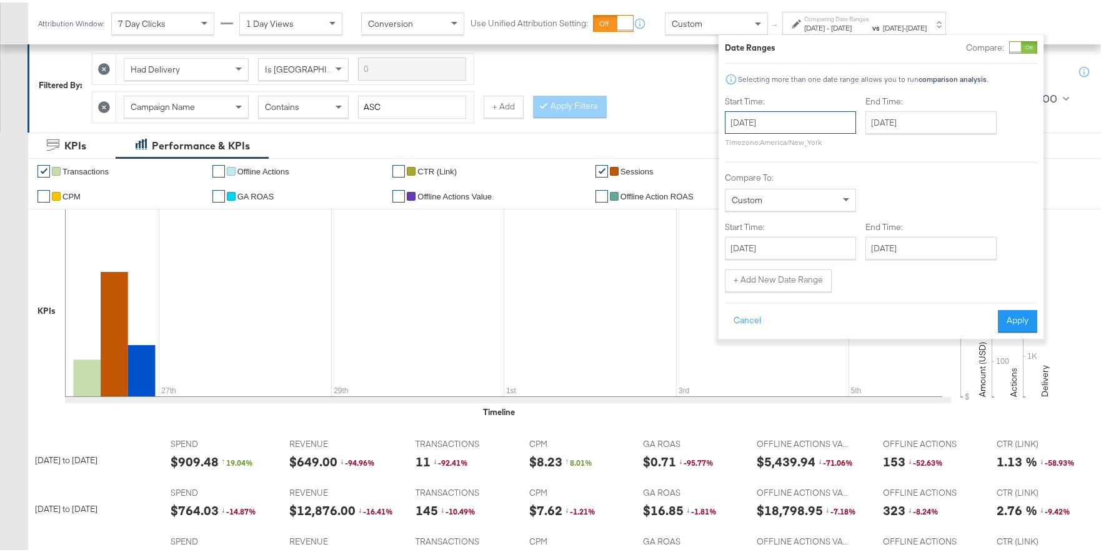
click at [760, 126] on input "September 26th 2025" at bounding box center [790, 120] width 131 height 23
click at [762, 228] on td "22" at bounding box center [760, 236] width 21 height 18
type input "September 22nd 2025"
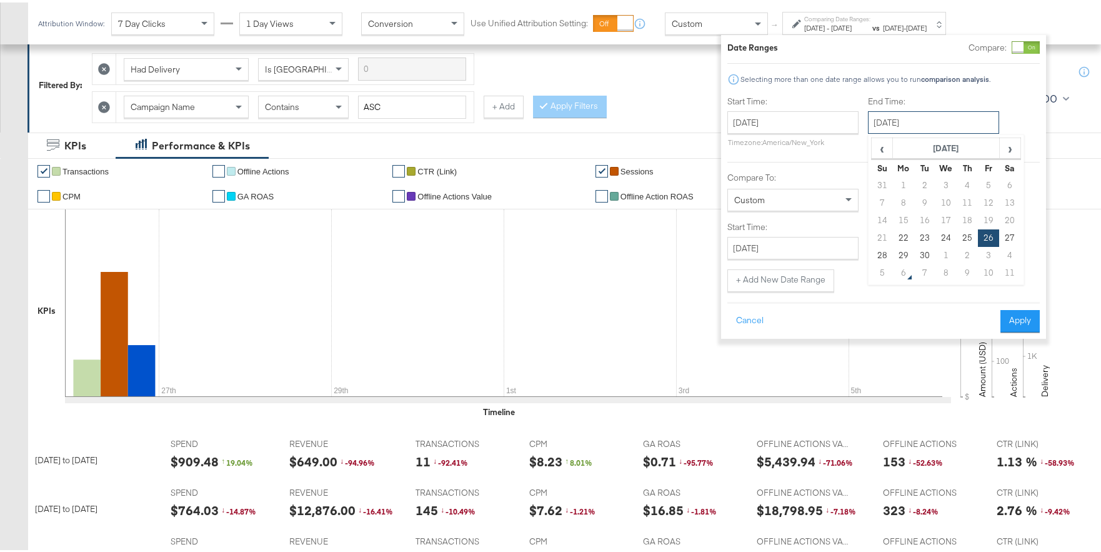
click at [900, 128] on input "September 26th 2025" at bounding box center [933, 120] width 131 height 23
click at [885, 249] on td "28" at bounding box center [882, 253] width 21 height 18
type input "September 28th 2025"
click at [826, 242] on input "September 26th 2025" at bounding box center [793, 245] width 131 height 23
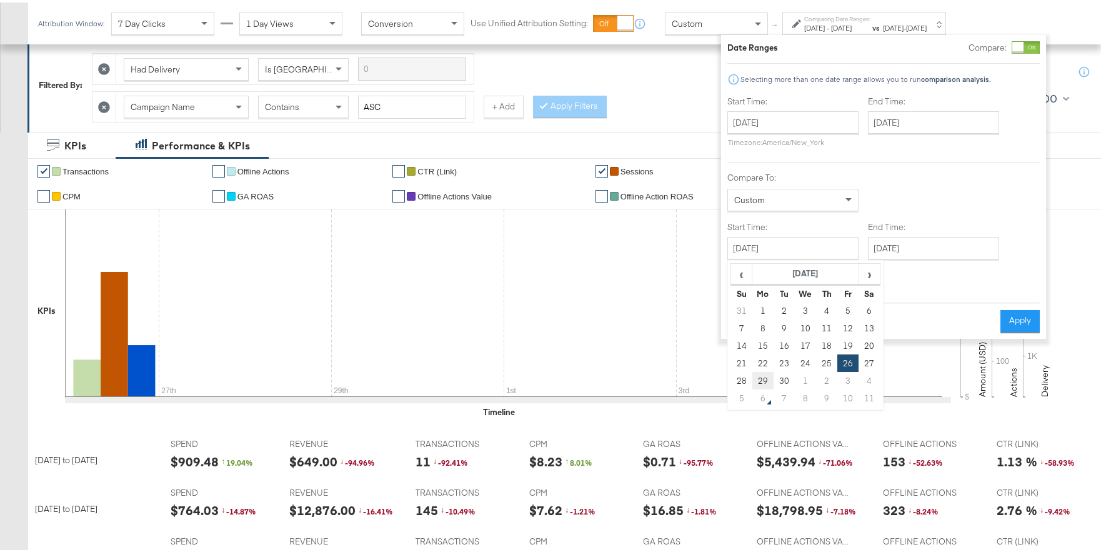
click at [767, 381] on td "29" at bounding box center [763, 378] width 21 height 18
type input "September 29th 2025"
drag, startPoint x: 929, startPoint y: 244, endPoint x: 955, endPoint y: 286, distance: 50.0
click at [915, 244] on input "September 29th 2025" at bounding box center [933, 245] width 131 height 23
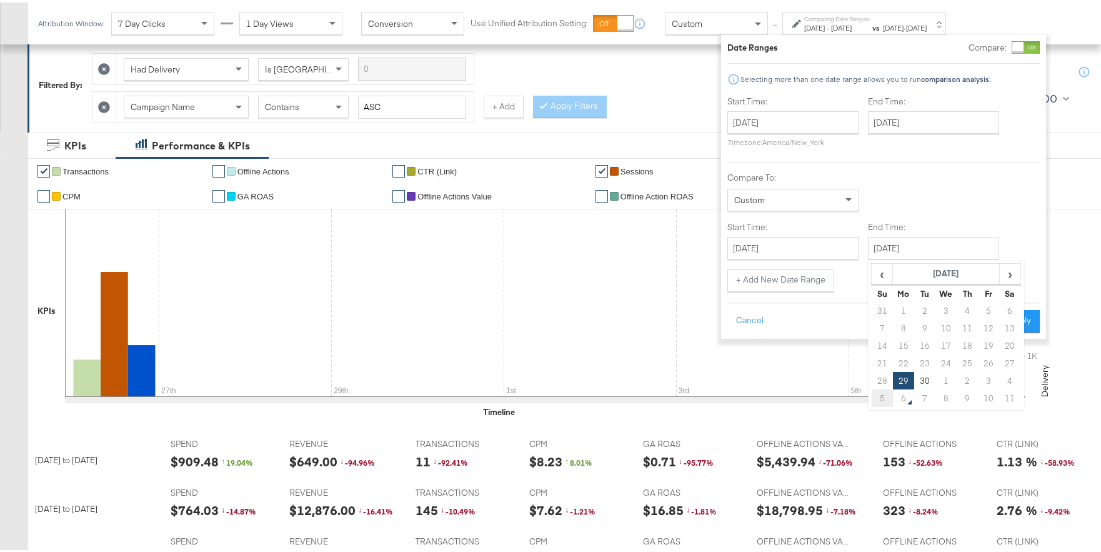
click at [877, 393] on td "5" at bounding box center [882, 396] width 21 height 18
type input "October 5th 2025"
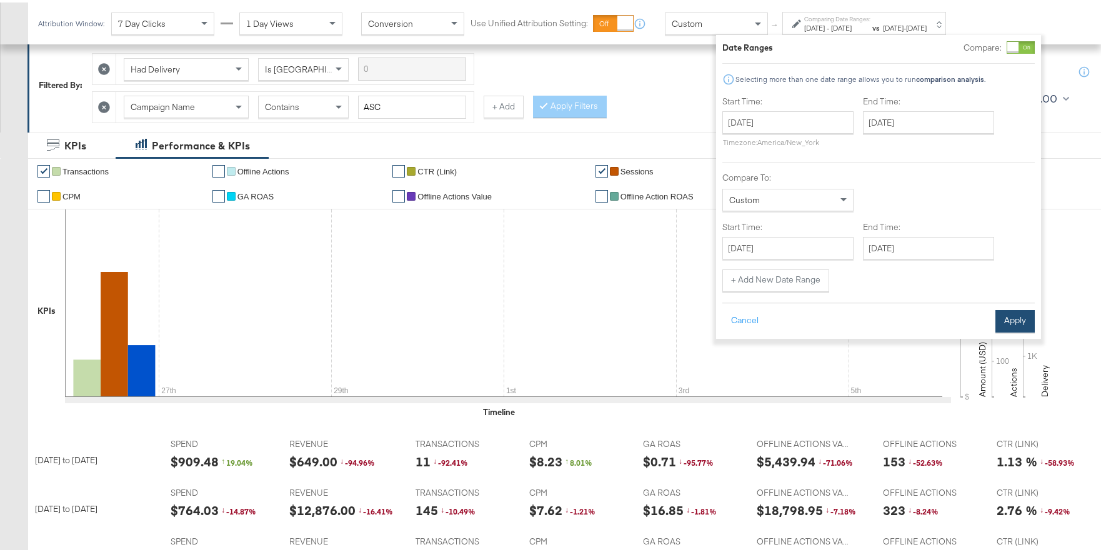
click at [915, 326] on button "Apply" at bounding box center [1015, 319] width 39 height 23
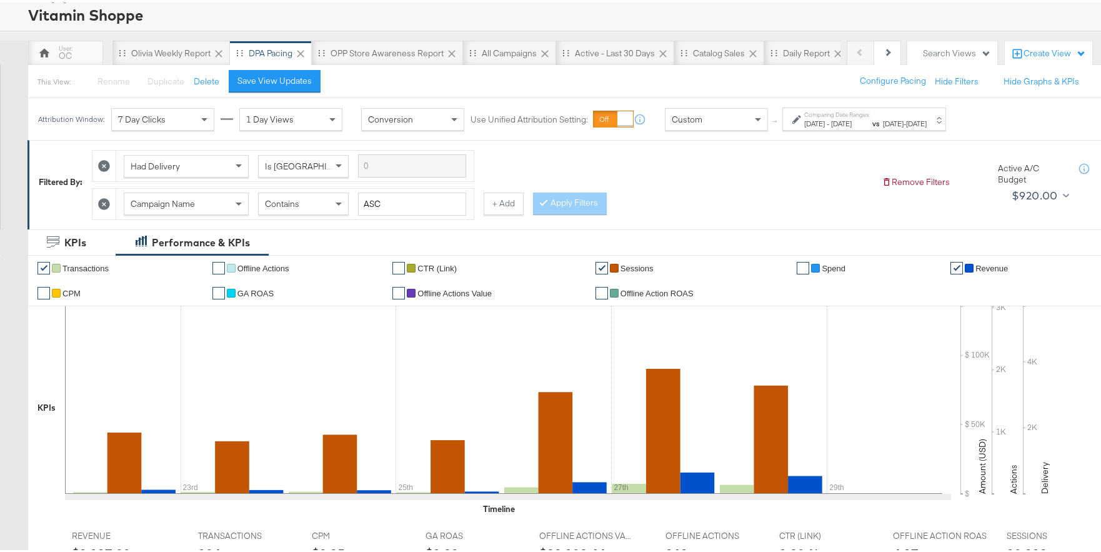
scroll to position [0, 0]
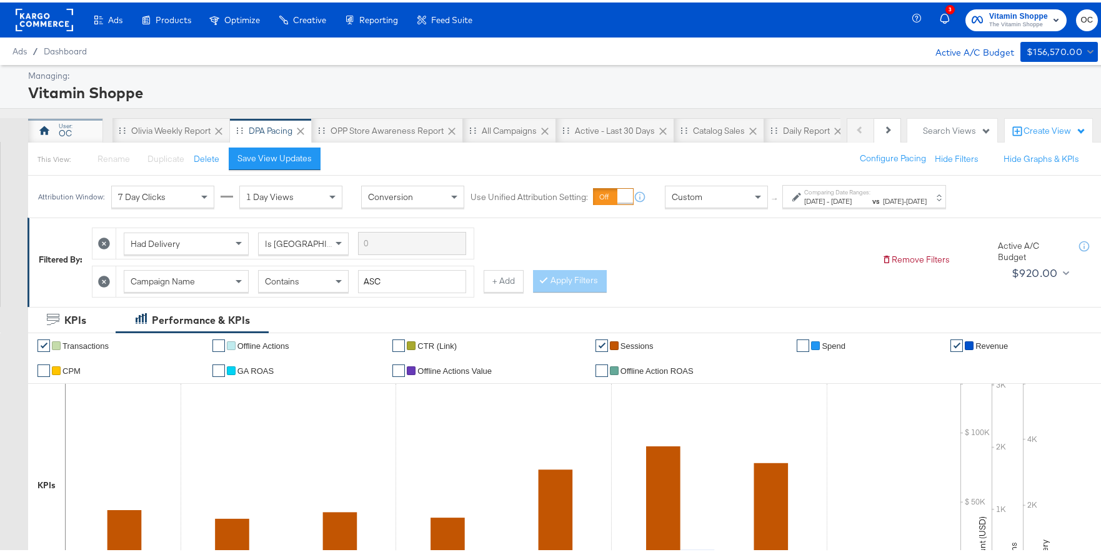
click at [66, 130] on div "OC" at bounding box center [65, 131] width 13 height 12
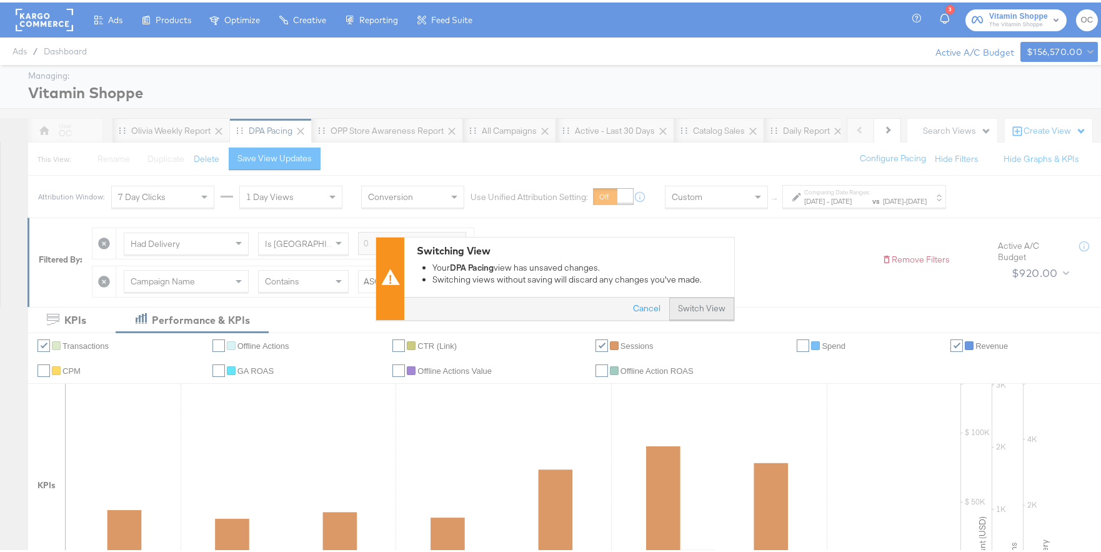
click at [687, 306] on button "Switch View" at bounding box center [701, 306] width 65 height 23
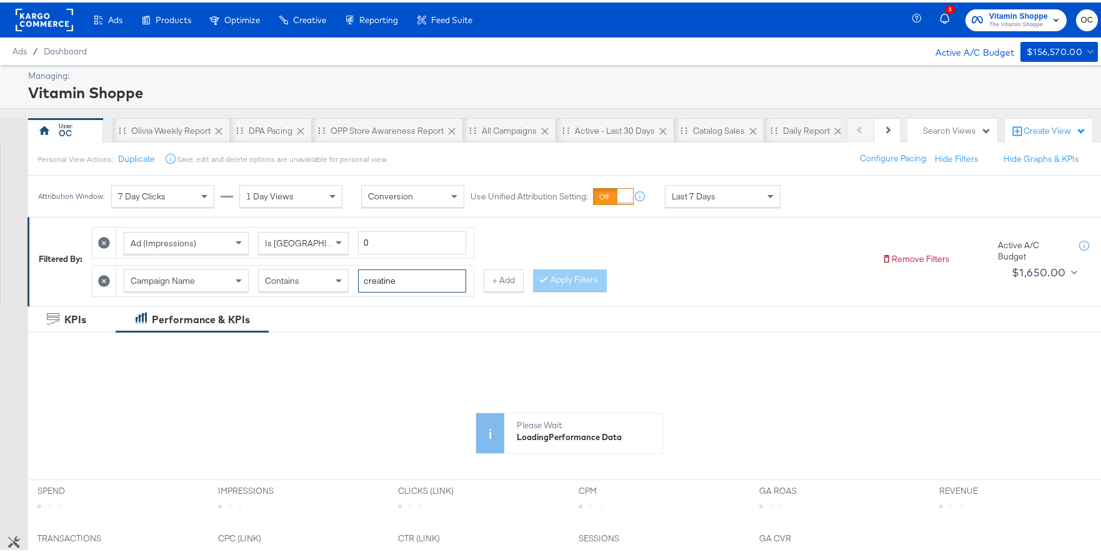
click at [367, 273] on input "creatine" at bounding box center [412, 278] width 108 height 23
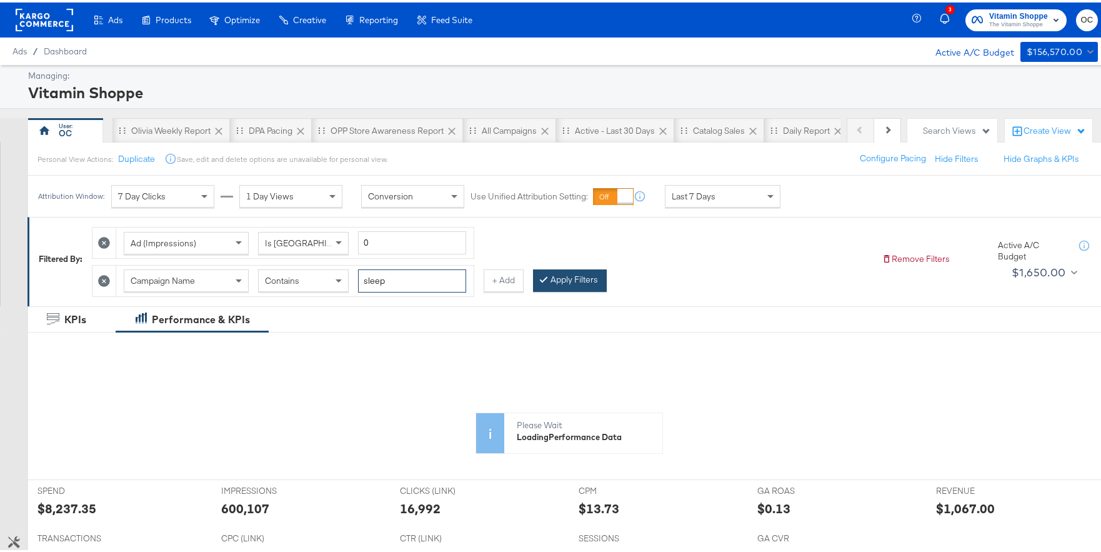
type input "sleep"
click at [584, 283] on button "Apply Filters" at bounding box center [570, 278] width 74 height 23
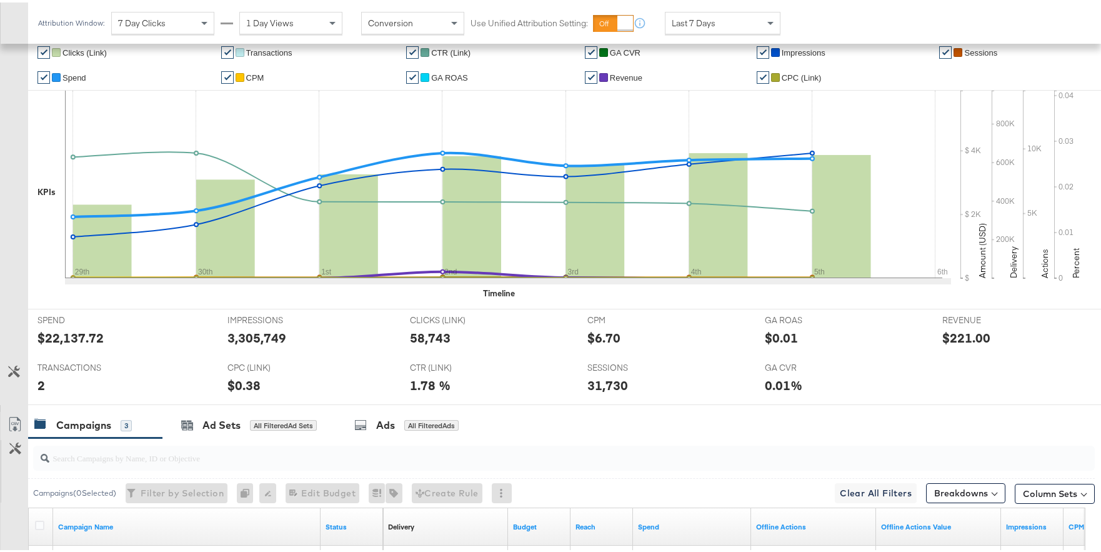
scroll to position [490, 0]
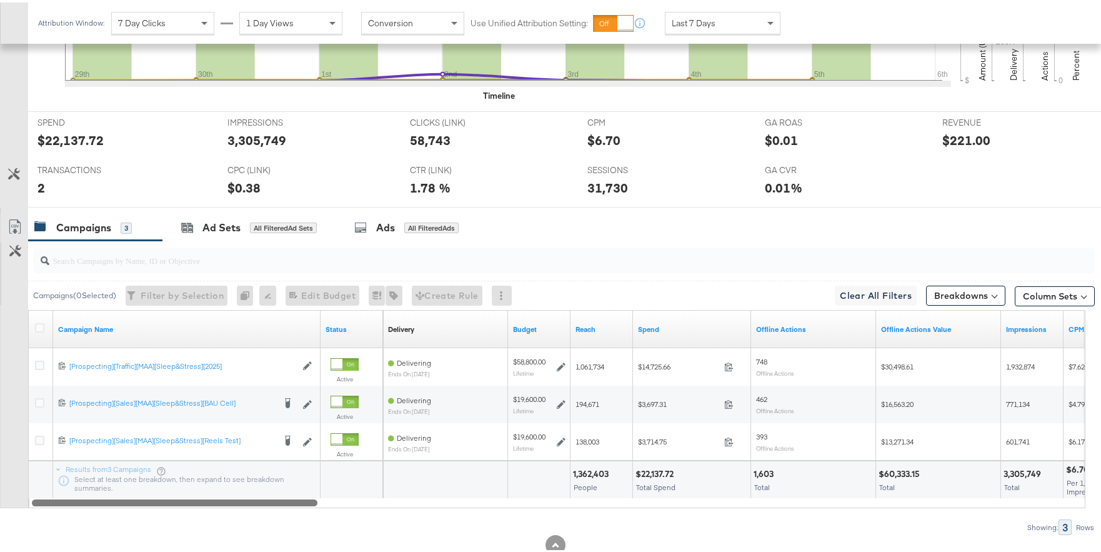
drag, startPoint x: 302, startPoint y: 500, endPoint x: 289, endPoint y: 501, distance: 13.2
click at [289, 444] on div at bounding box center [175, 499] width 286 height 11
click at [724, 23] on div "Last 7 Days" at bounding box center [723, 20] width 114 height 21
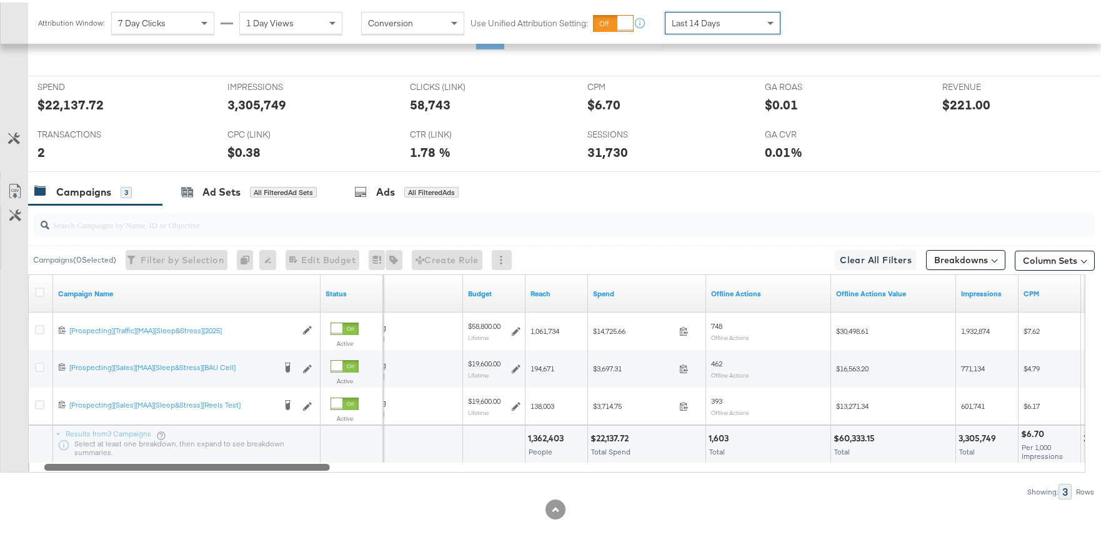
scroll to position [526, 0]
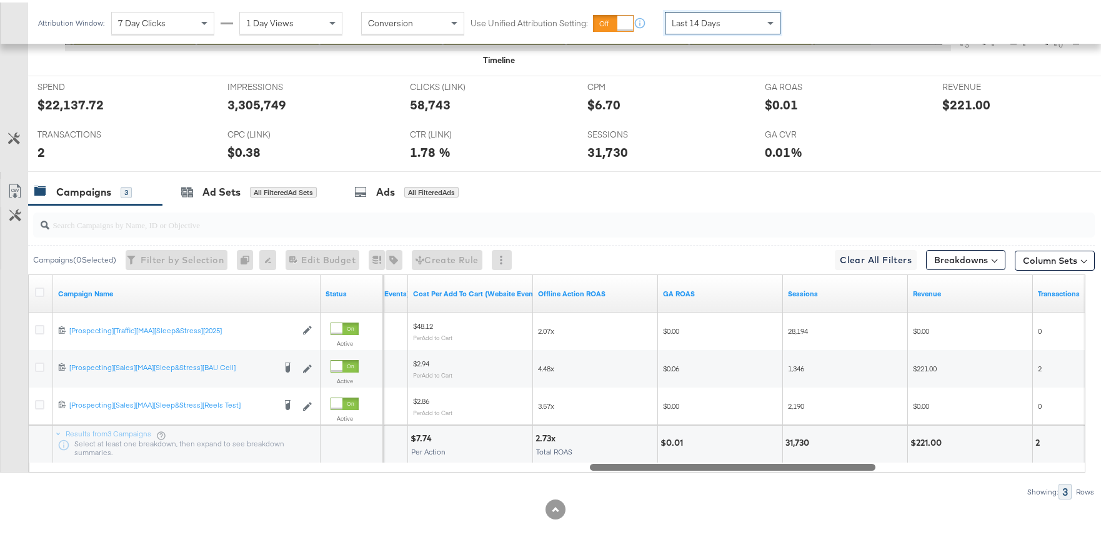
drag, startPoint x: 299, startPoint y: 461, endPoint x: 842, endPoint y: 441, distance: 543.0
click at [857, 442] on div "Campaign Name Status Adds to Cart Value (Website Events) Cost Per Add To Cart (…" at bounding box center [557, 371] width 1058 height 198
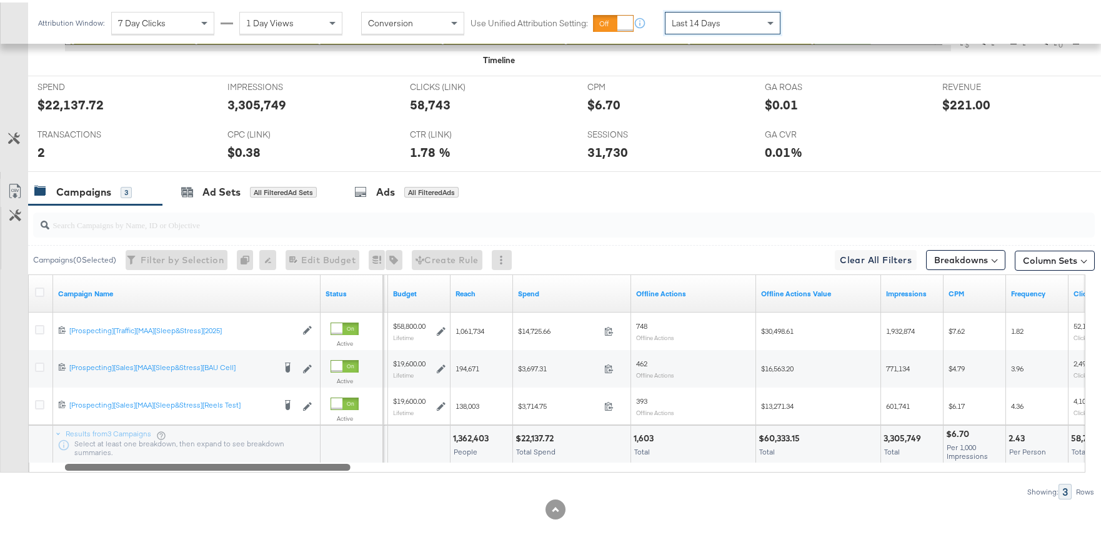
drag, startPoint x: 654, startPoint y: 466, endPoint x: 243, endPoint y: 442, distance: 412.6
click at [243, 442] on div "Campaign Name Status Delivery Sorting Unavailable Budget Reach Spend Offline Ac…" at bounding box center [557, 371] width 1058 height 198
